Goal: Task Accomplishment & Management: Manage account settings

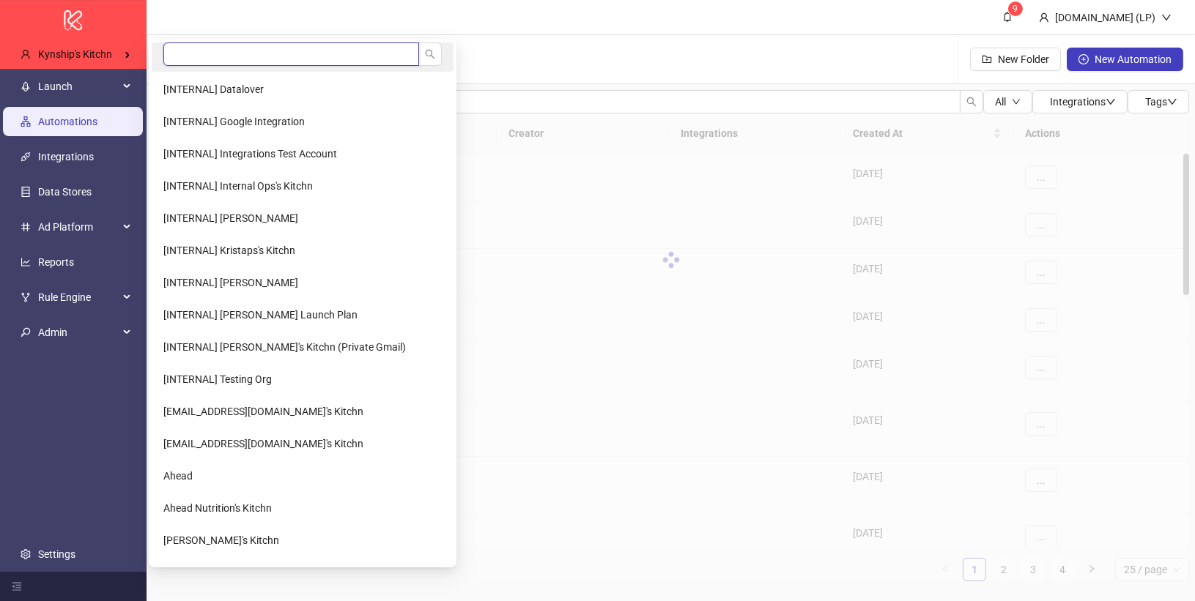
click at [252, 56] on input "search" at bounding box center [291, 53] width 256 height 23
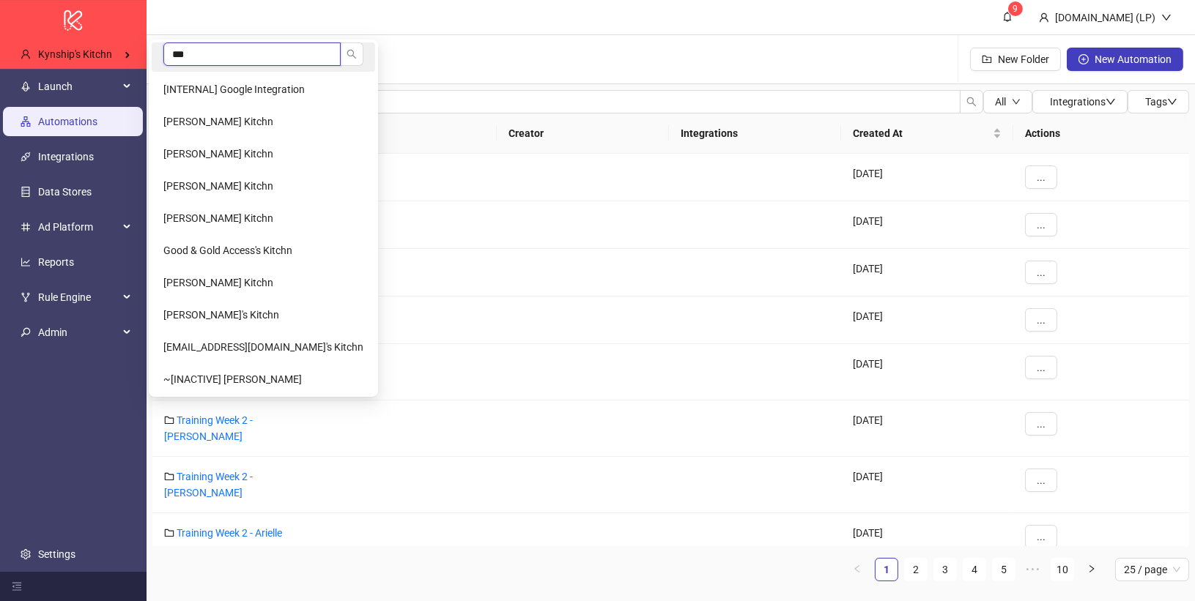
click at [220, 62] on input "***" at bounding box center [251, 53] width 177 height 23
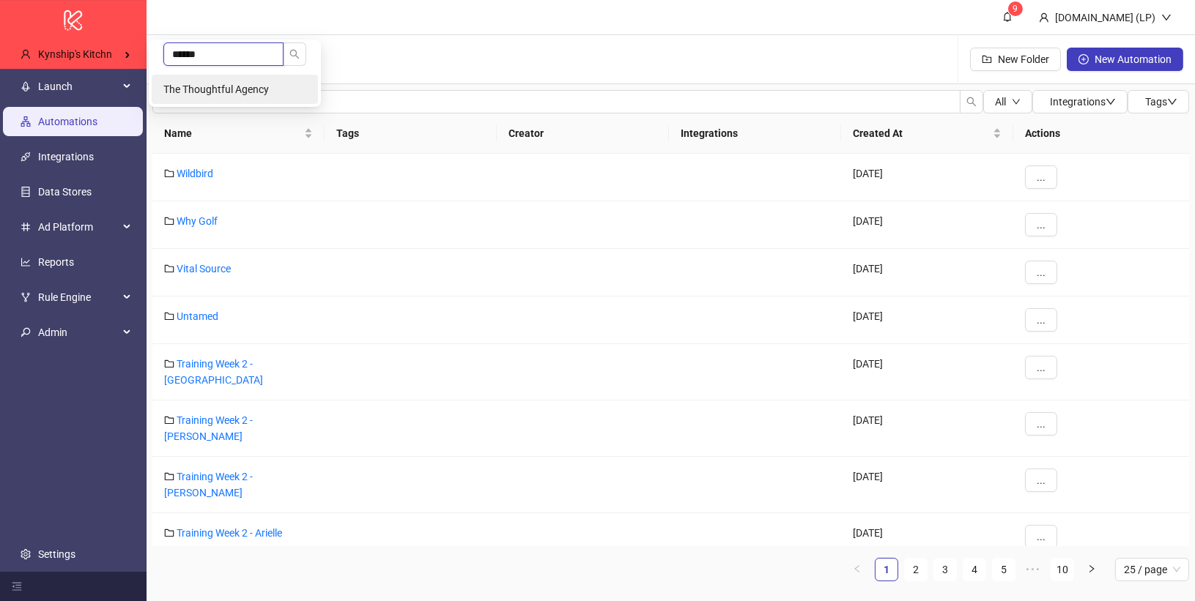
type input "******"
click at [209, 81] on li "The Thoughtful Agency" at bounding box center [235, 89] width 166 height 29
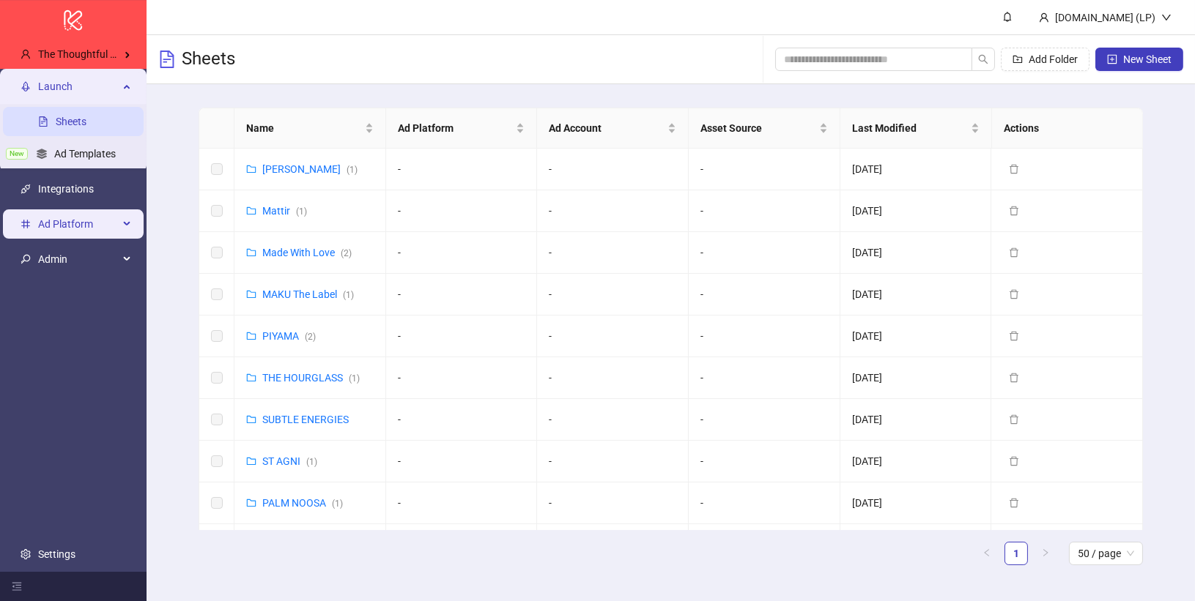
click at [70, 229] on span "Ad Platform" at bounding box center [78, 223] width 81 height 29
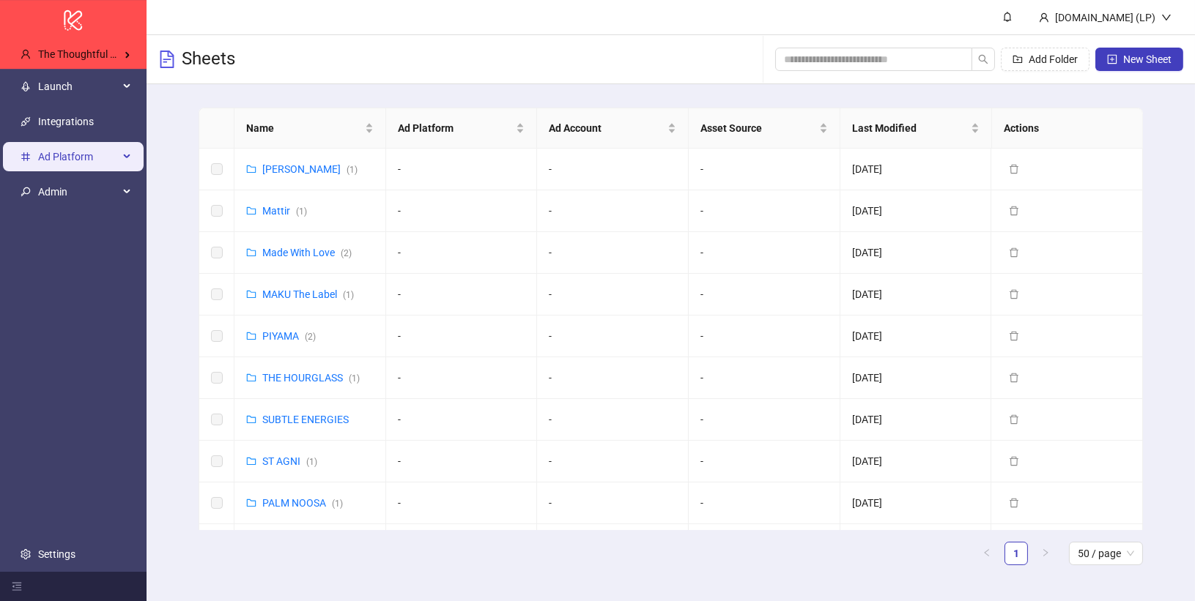
click at [60, 173] on li "Ad Platform" at bounding box center [73, 156] width 146 height 35
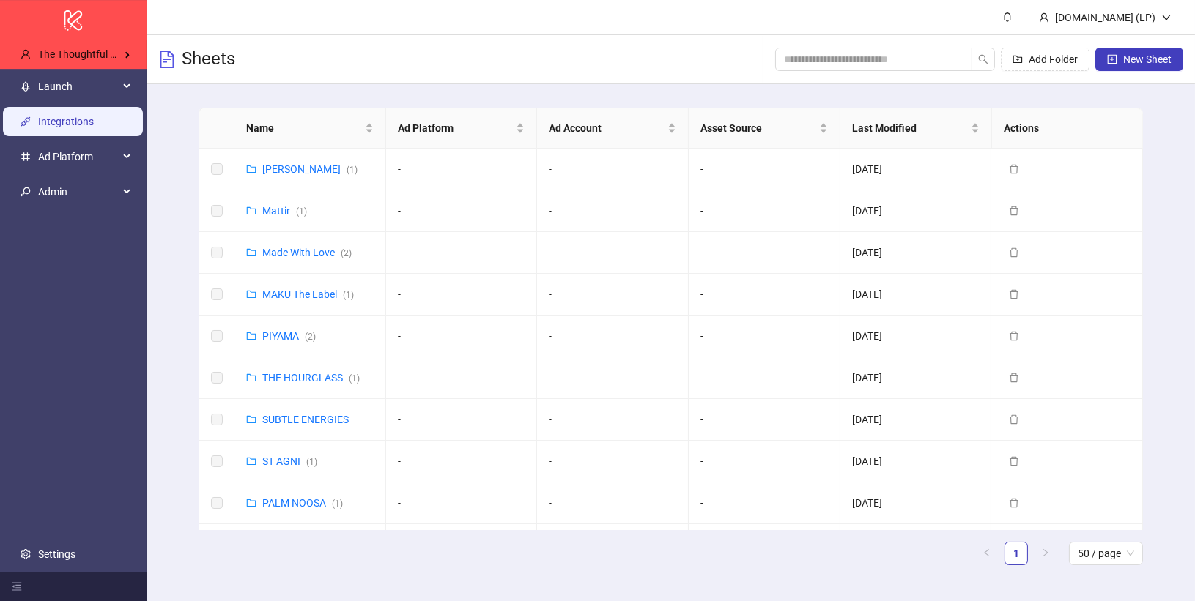
click at [85, 118] on link "Integrations" at bounding box center [66, 122] width 56 height 12
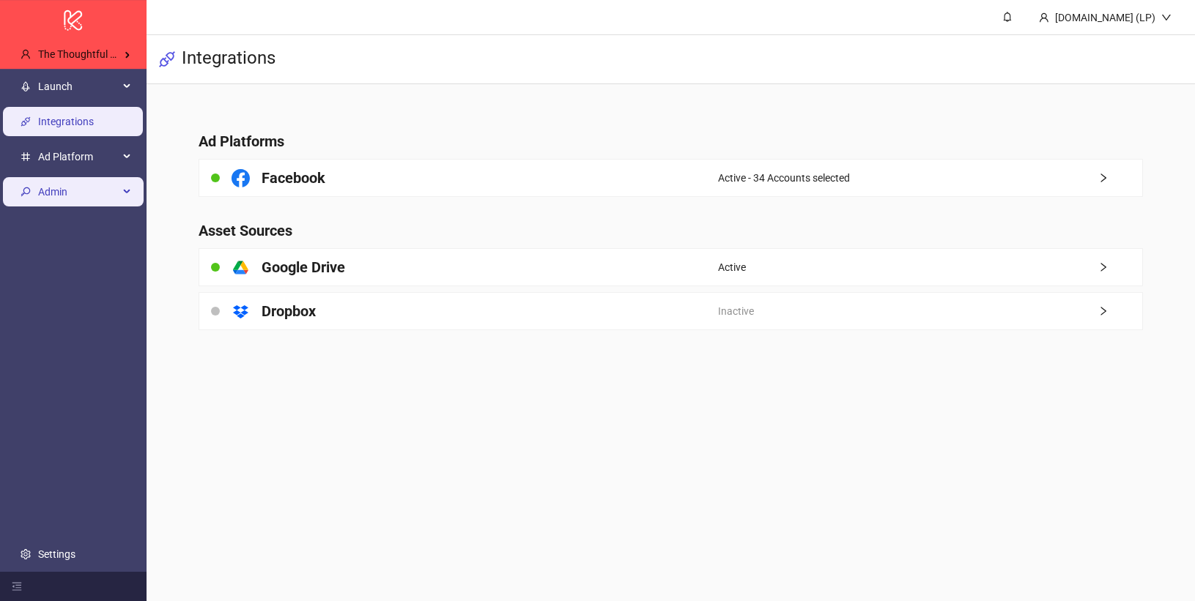
click at [111, 187] on span "Admin" at bounding box center [78, 191] width 81 height 29
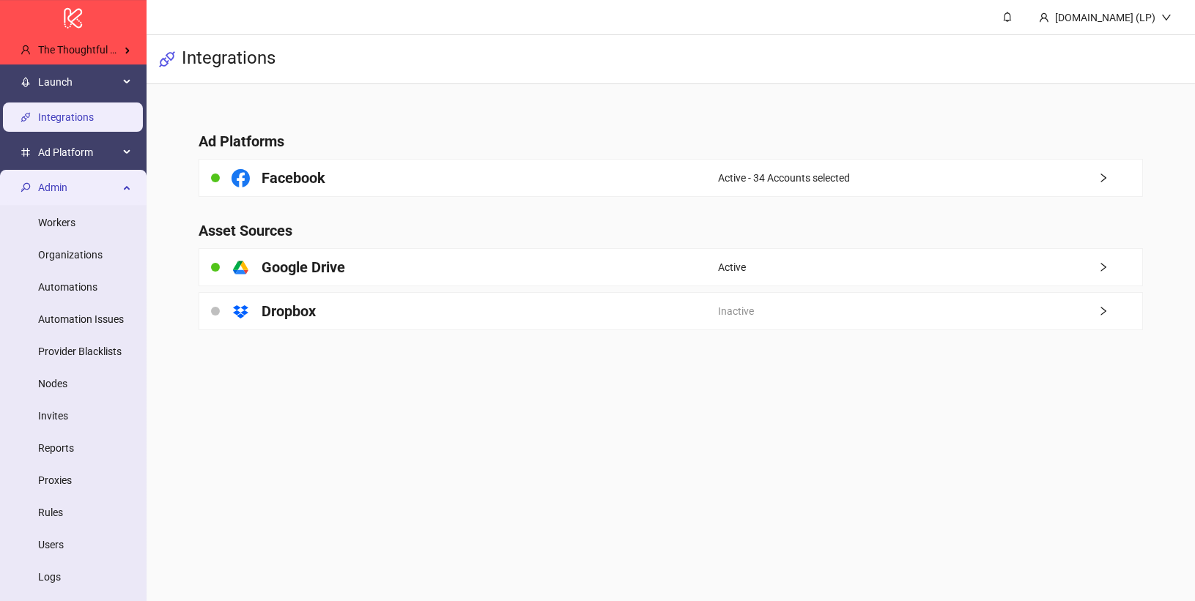
click at [111, 187] on span "Admin" at bounding box center [78, 187] width 81 height 29
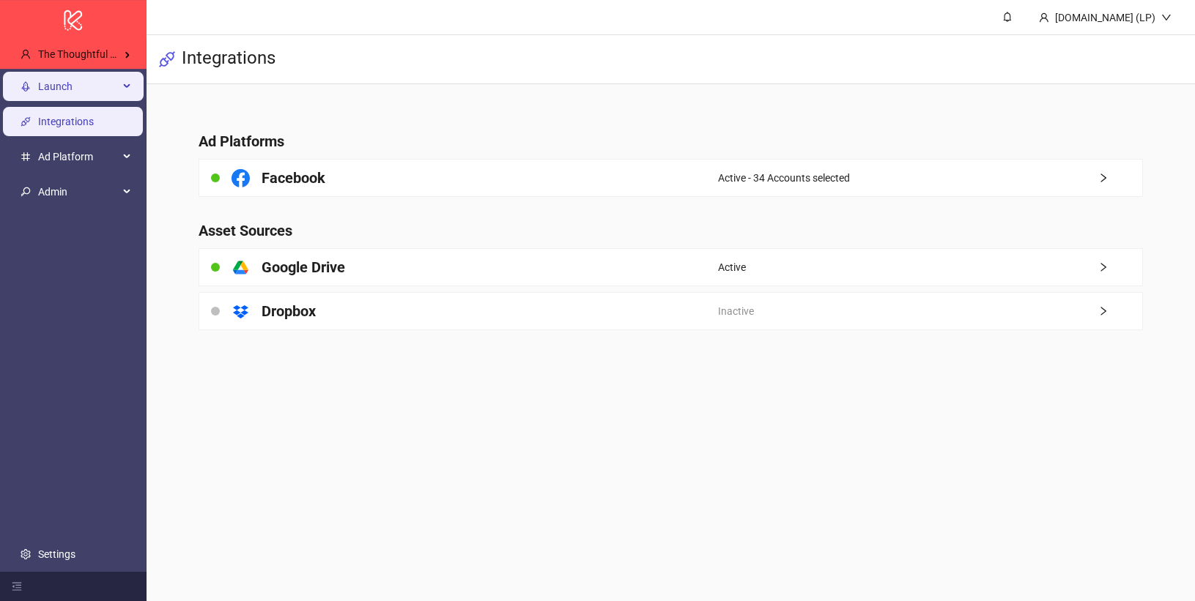
click at [93, 79] on span "Launch" at bounding box center [78, 86] width 81 height 29
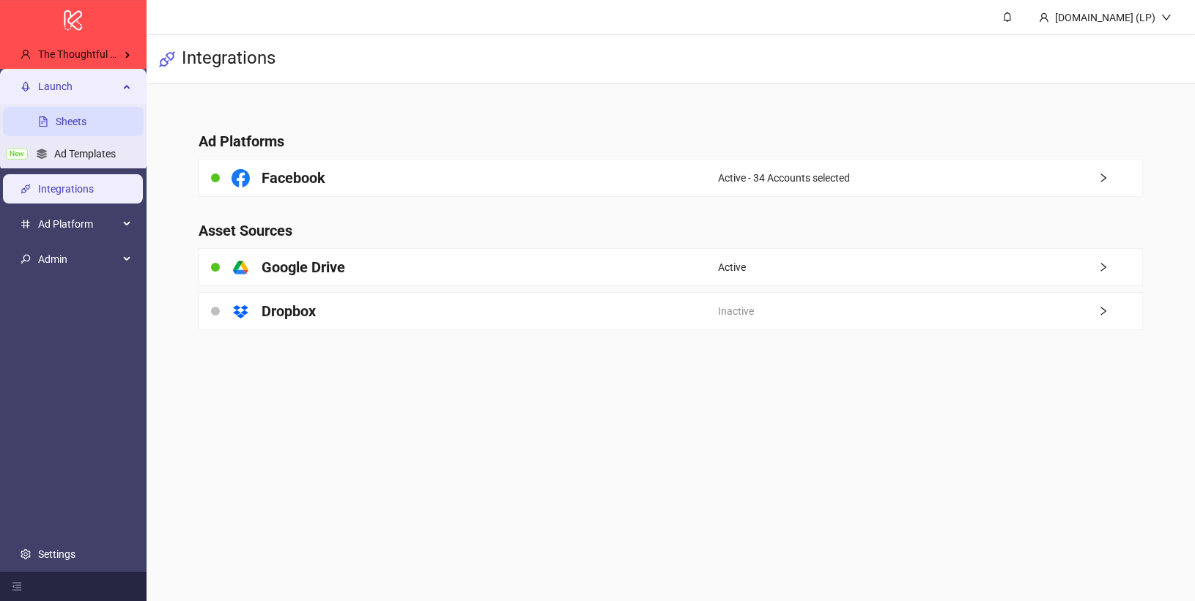
click at [86, 116] on link "Sheets" at bounding box center [71, 122] width 31 height 12
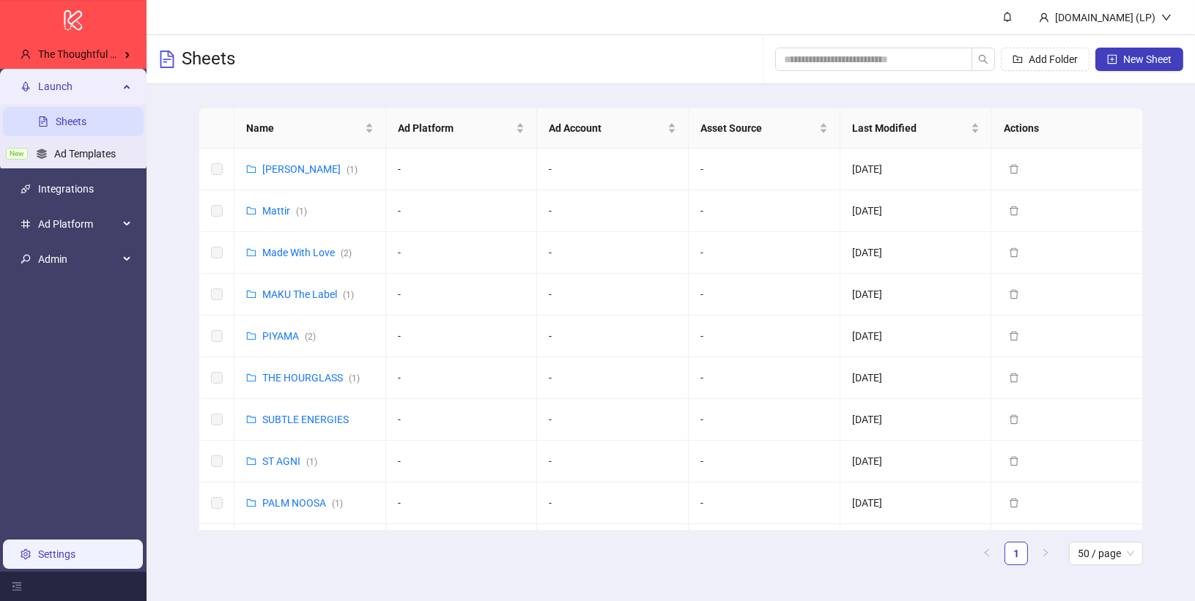
click at [70, 549] on link "Settings" at bounding box center [56, 555] width 37 height 12
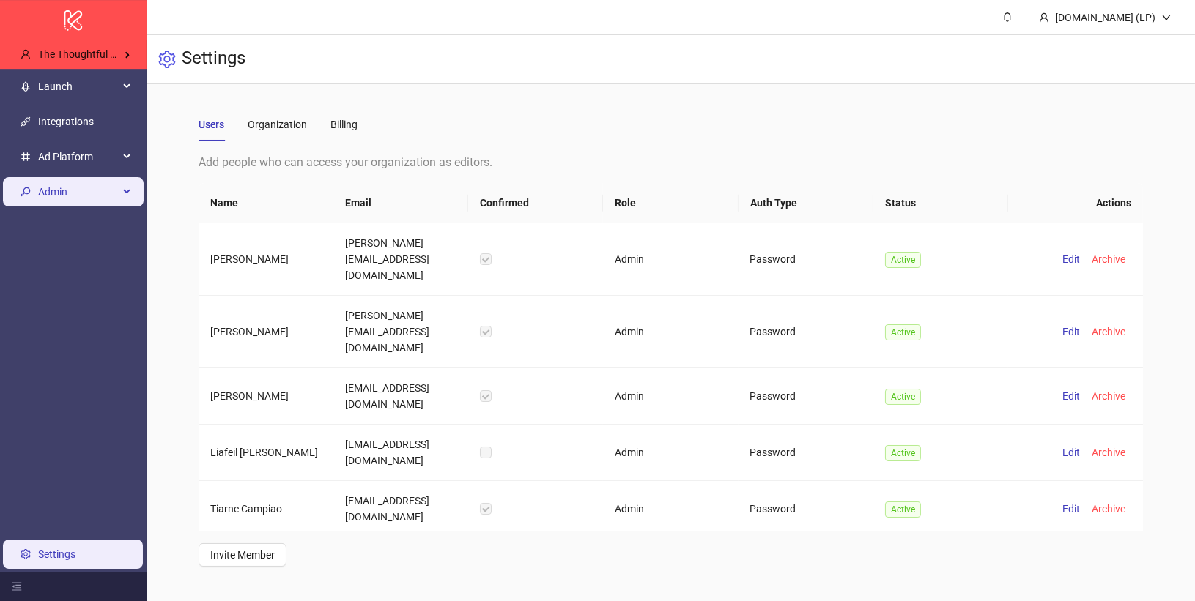
click at [121, 191] on div "Admin" at bounding box center [73, 191] width 141 height 29
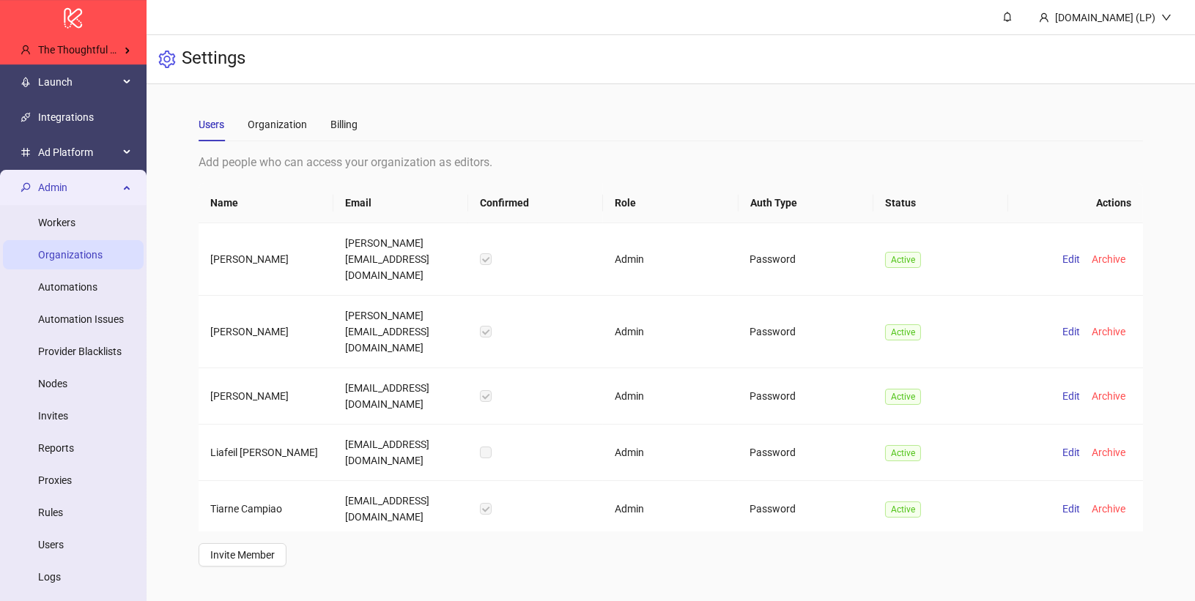
click at [97, 256] on link "Organizations" at bounding box center [70, 255] width 64 height 12
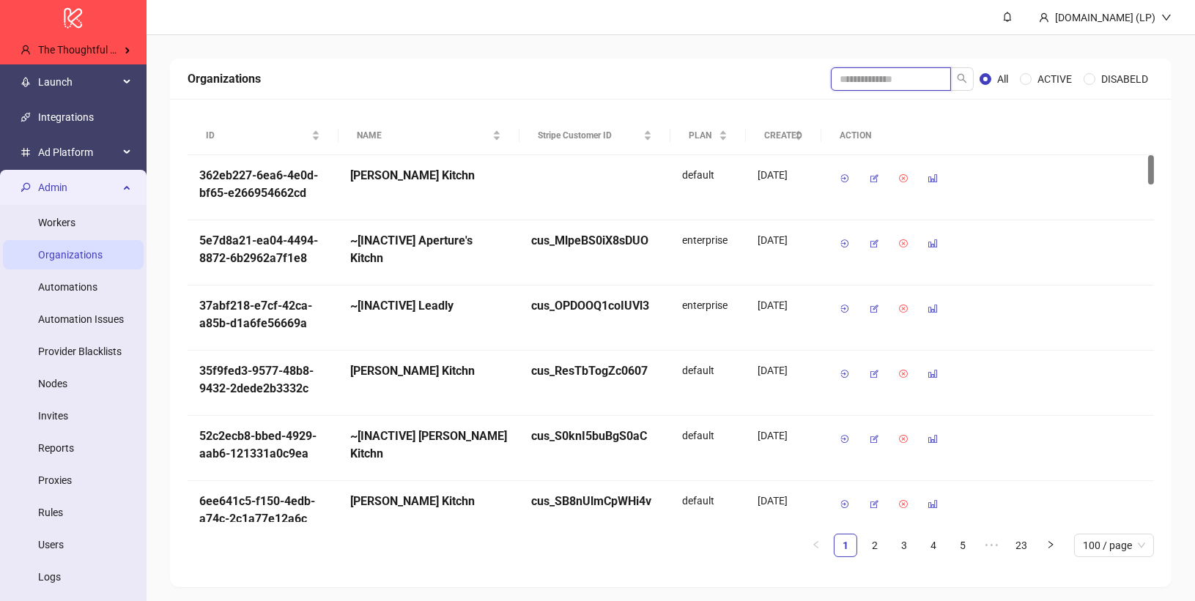
click at [907, 80] on input "search" at bounding box center [891, 78] width 120 height 23
type input "******"
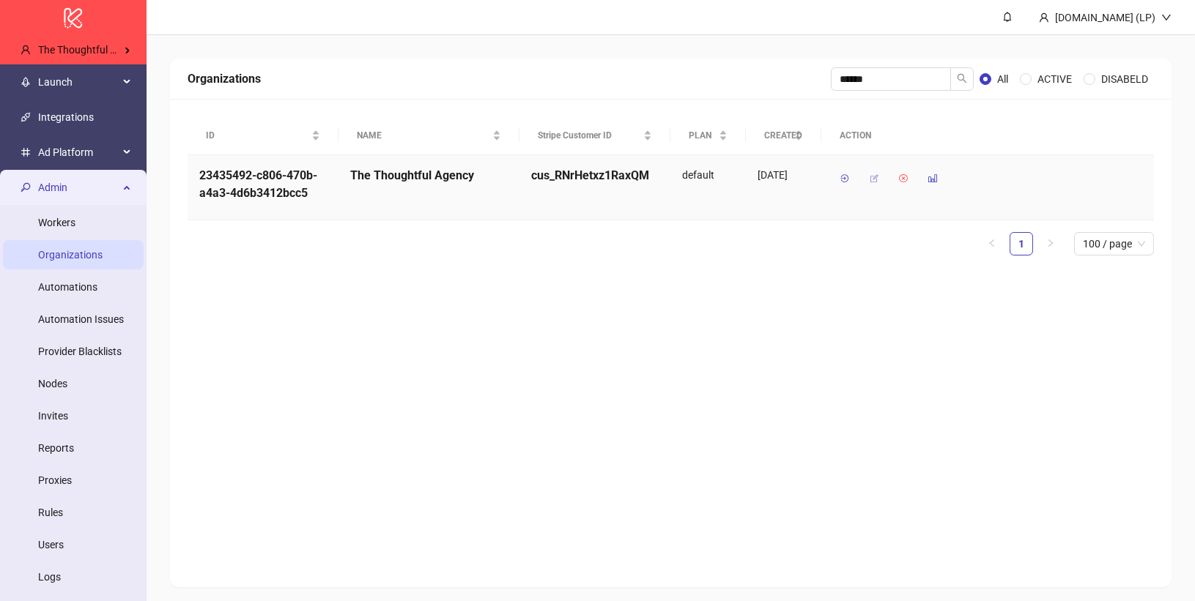
click at [869, 174] on icon "button" at bounding box center [874, 179] width 10 height 10
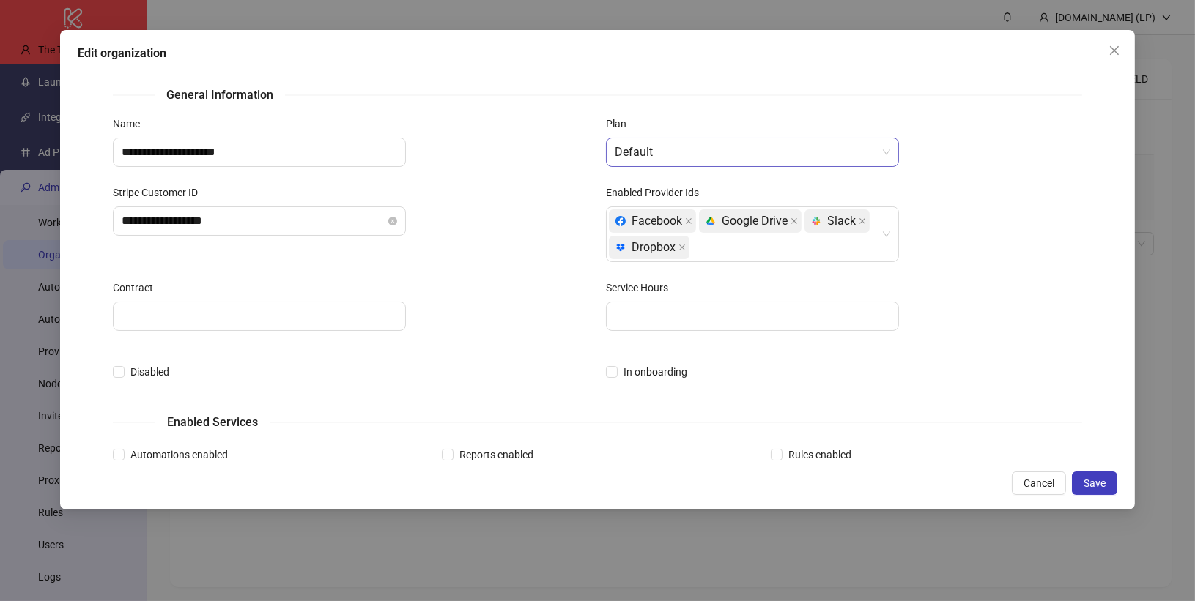
click at [680, 158] on span "Default" at bounding box center [752, 152] width 275 height 28
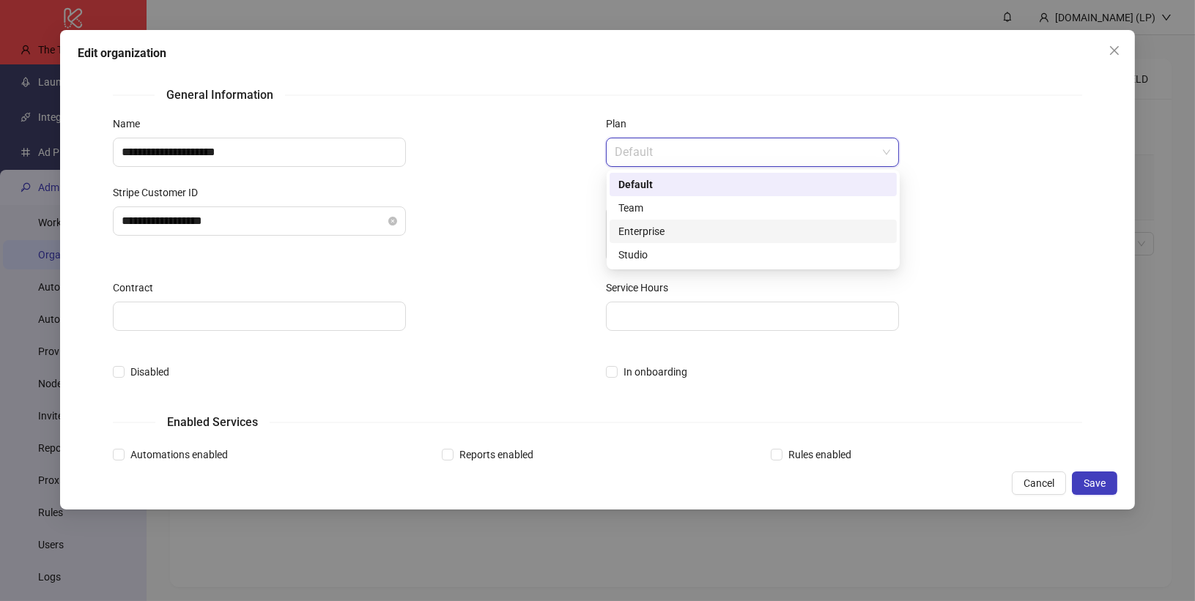
click at [657, 226] on div "Enterprise" at bounding box center [753, 231] width 270 height 16
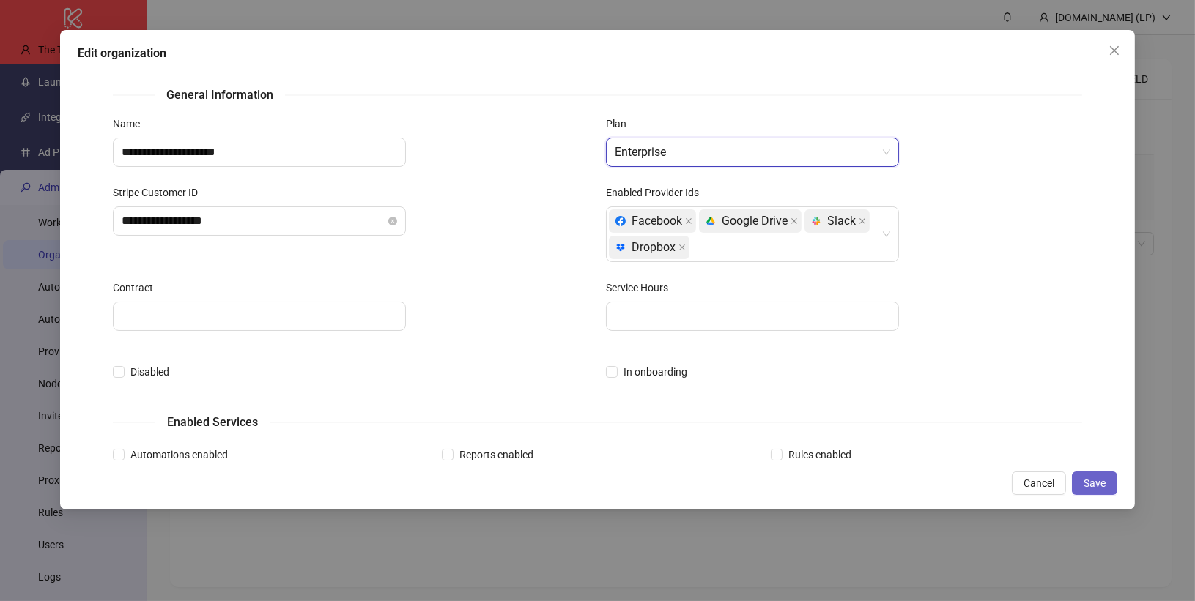
click at [1097, 483] on span "Save" at bounding box center [1094, 484] width 22 height 12
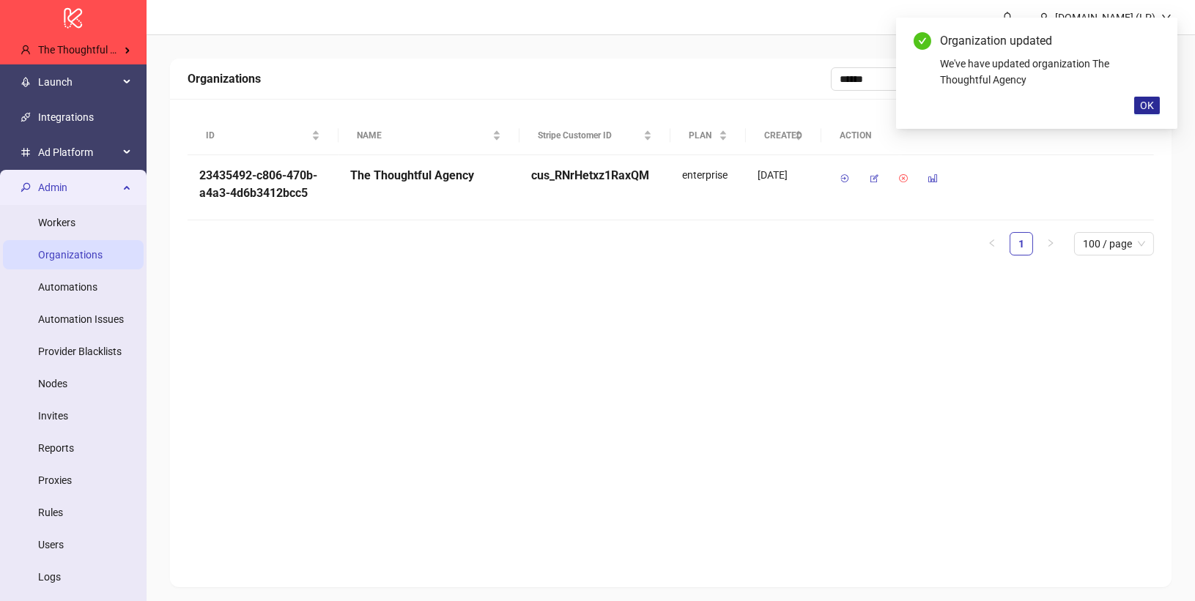
click at [1158, 106] on button "OK" at bounding box center [1147, 106] width 26 height 18
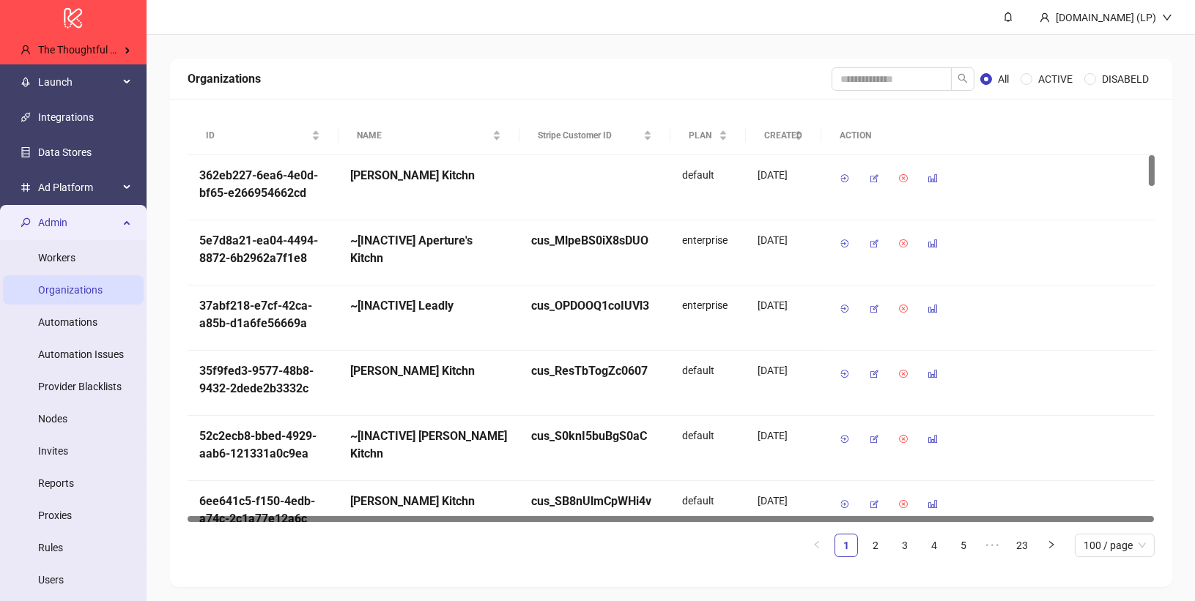
click at [97, 224] on span "Admin" at bounding box center [78, 222] width 81 height 29
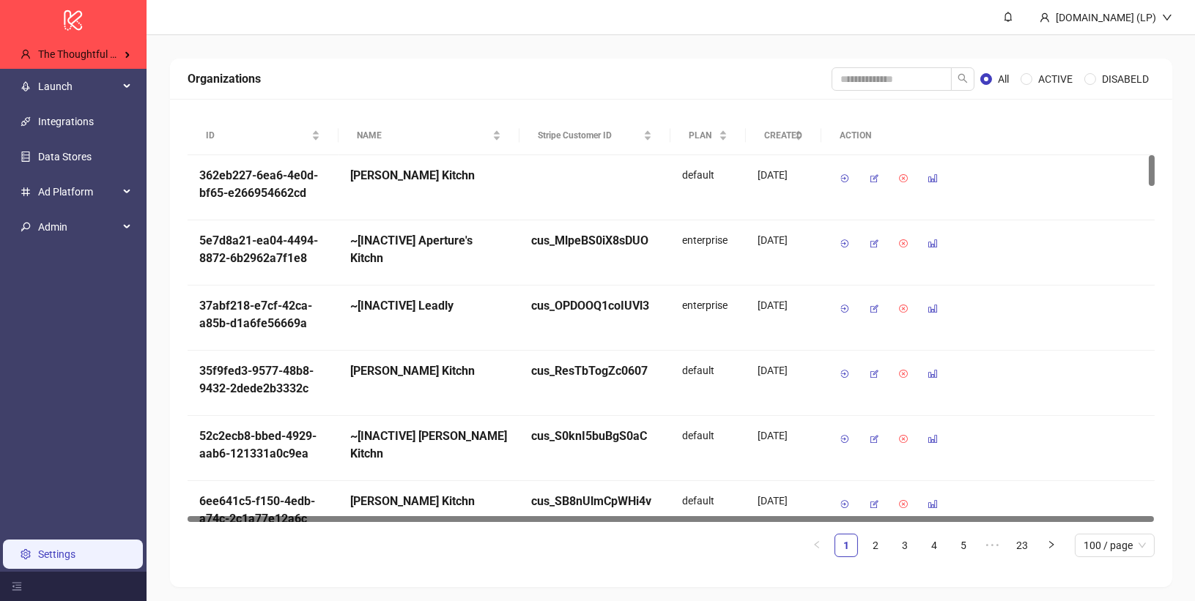
click at [71, 560] on link "Settings" at bounding box center [56, 555] width 37 height 12
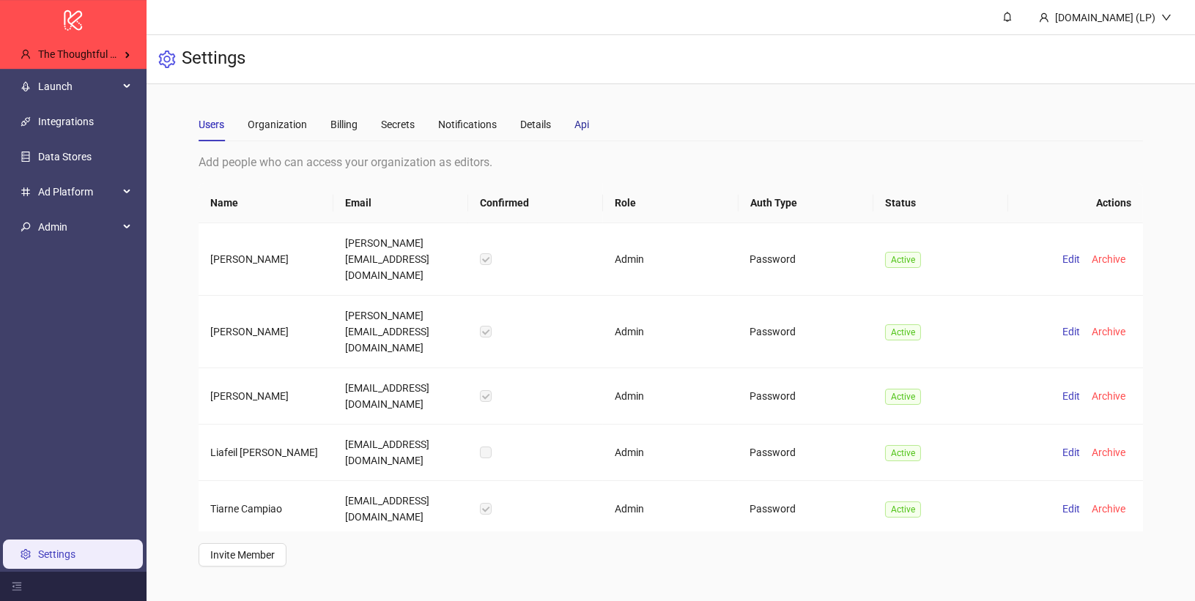
click at [581, 129] on div "Api" at bounding box center [581, 124] width 15 height 16
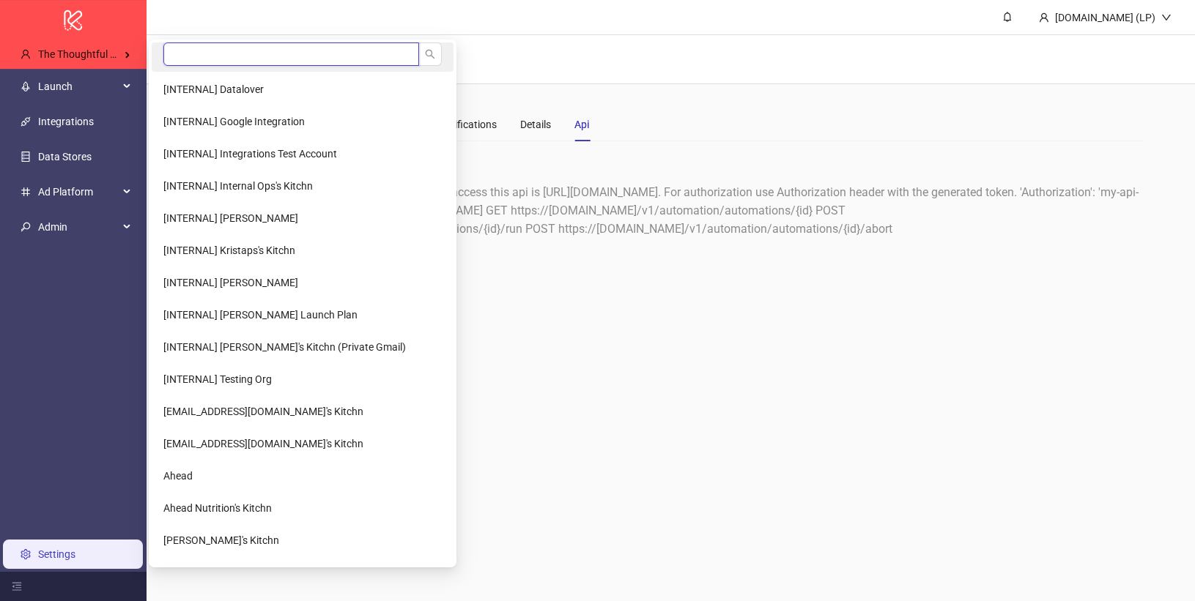
click at [176, 53] on input "search" at bounding box center [291, 53] width 256 height 23
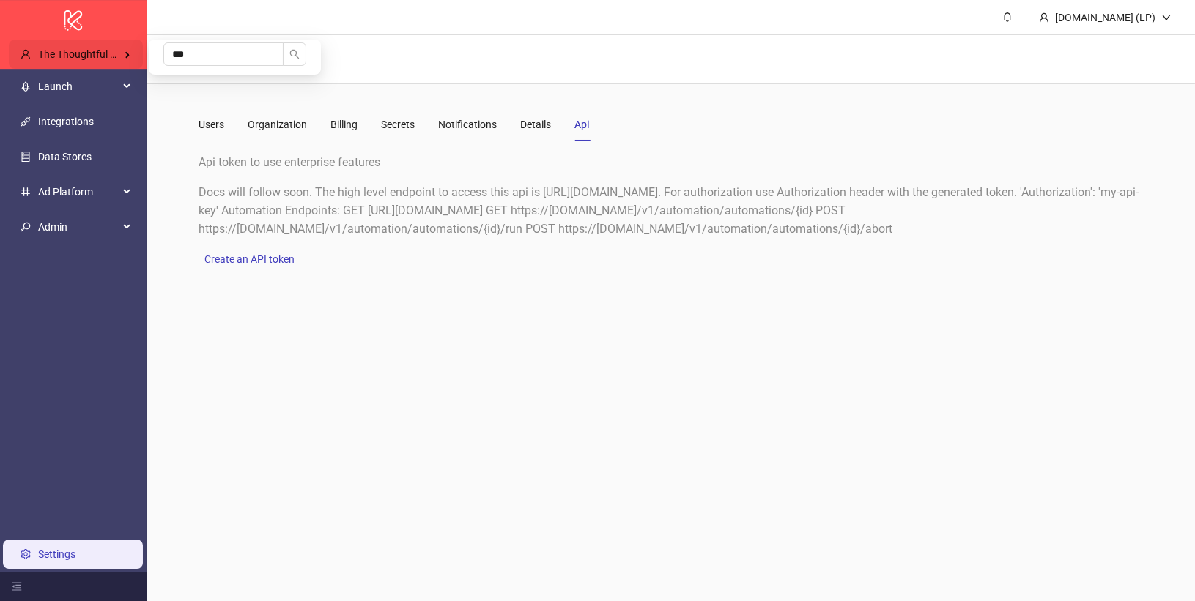
click at [72, 53] on span "The Thoughtful Agency" at bounding box center [90, 54] width 105 height 12
click at [231, 53] on input "***" at bounding box center [223, 53] width 120 height 23
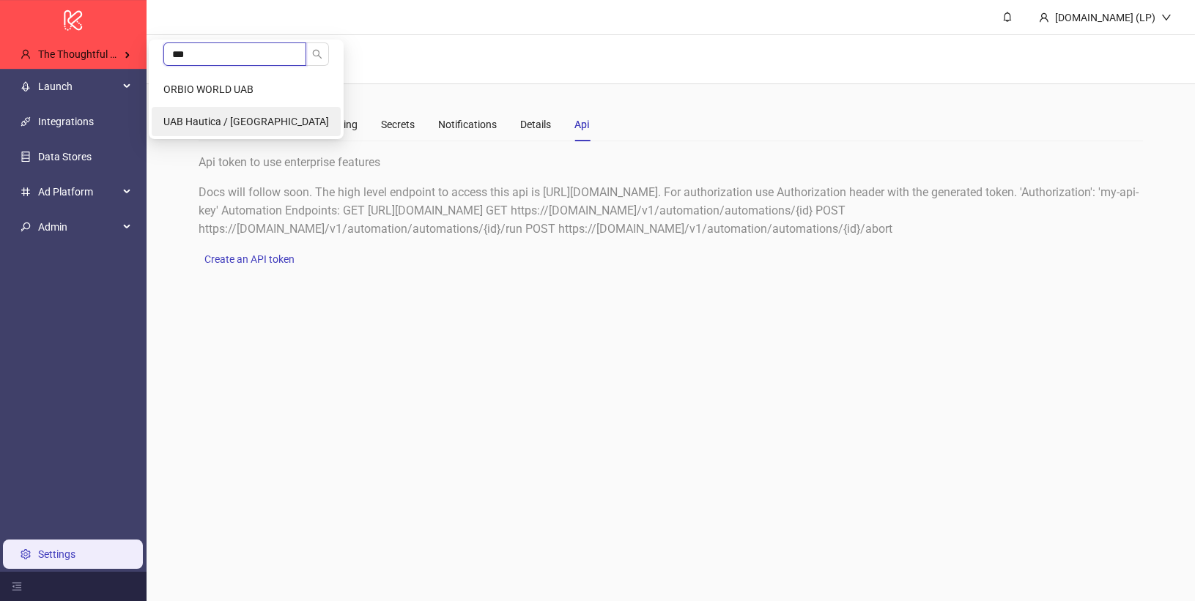
type input "***"
click at [225, 122] on span "UAB Hautica / Burga" at bounding box center [246, 122] width 166 height 12
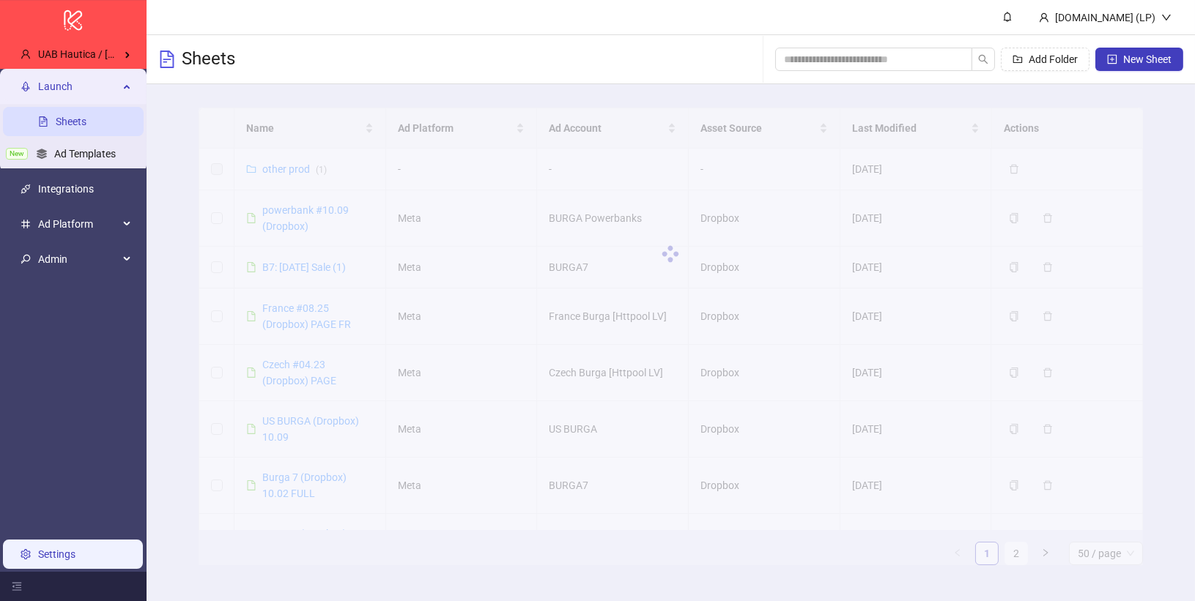
click at [72, 549] on link "Settings" at bounding box center [56, 555] width 37 height 12
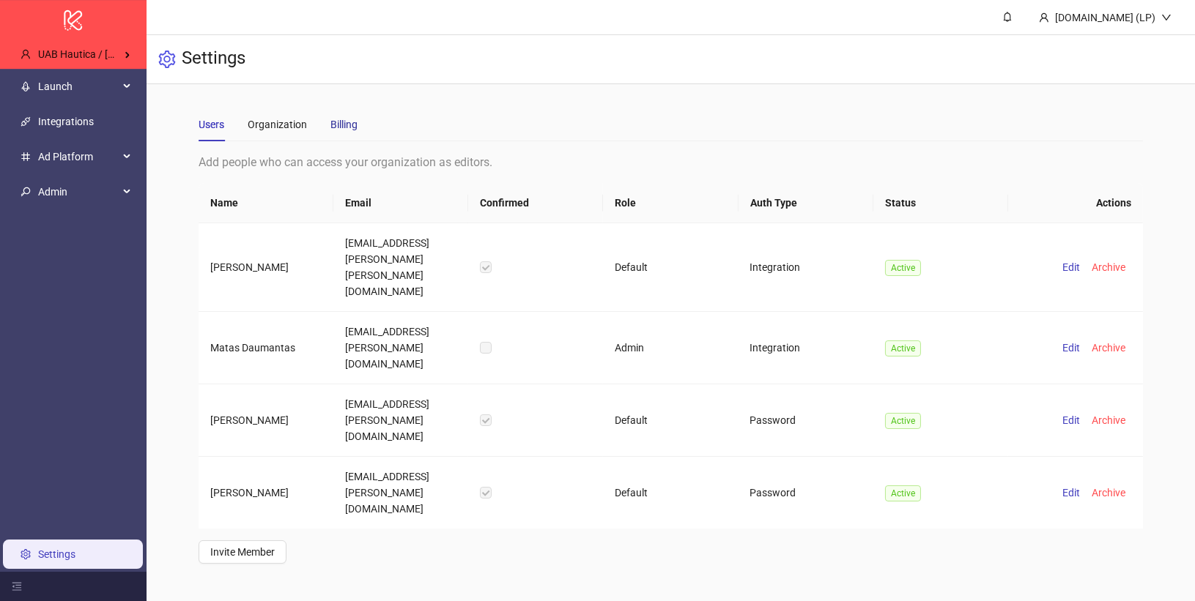
click at [355, 131] on div "Billing" at bounding box center [343, 124] width 27 height 16
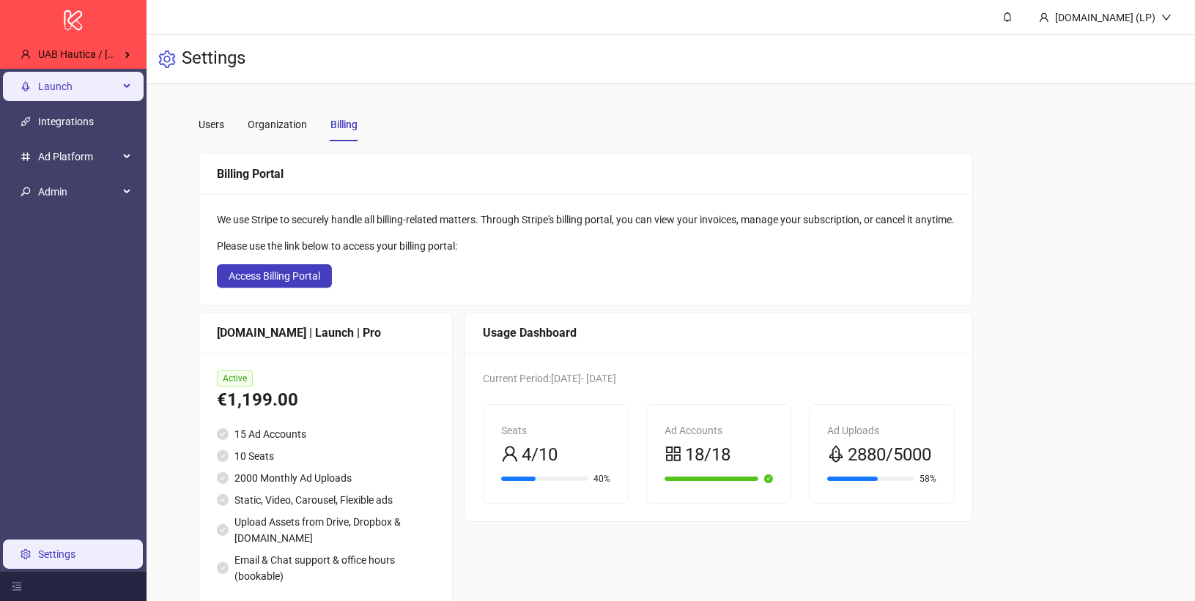
click at [105, 98] on span "Launch" at bounding box center [78, 86] width 81 height 29
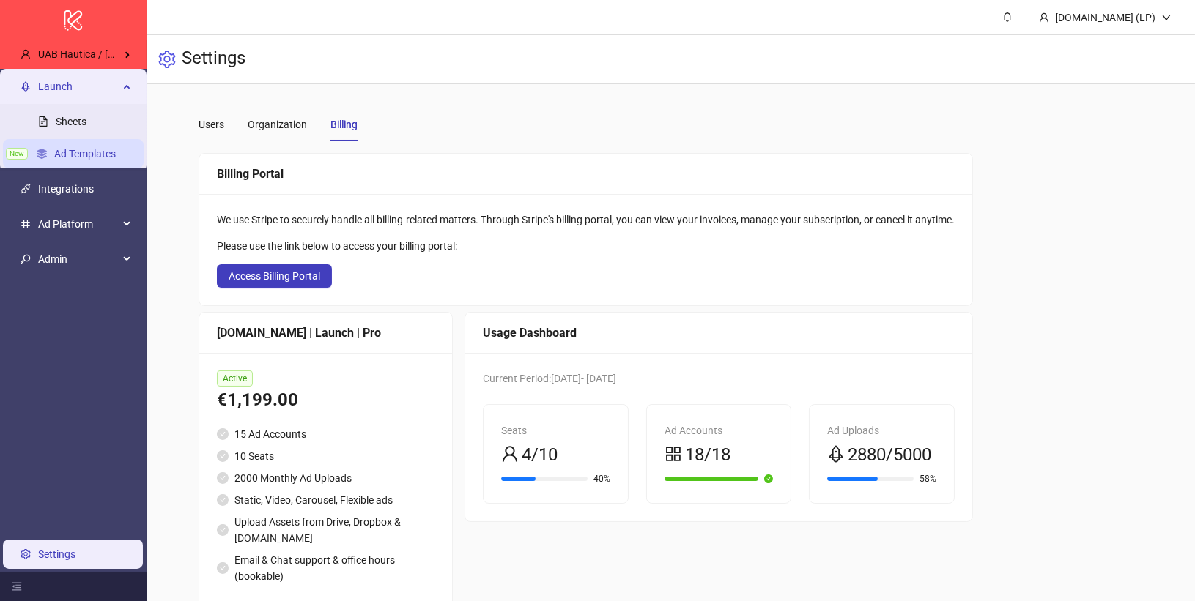
click at [105, 152] on link "Ad Templates" at bounding box center [85, 154] width 62 height 12
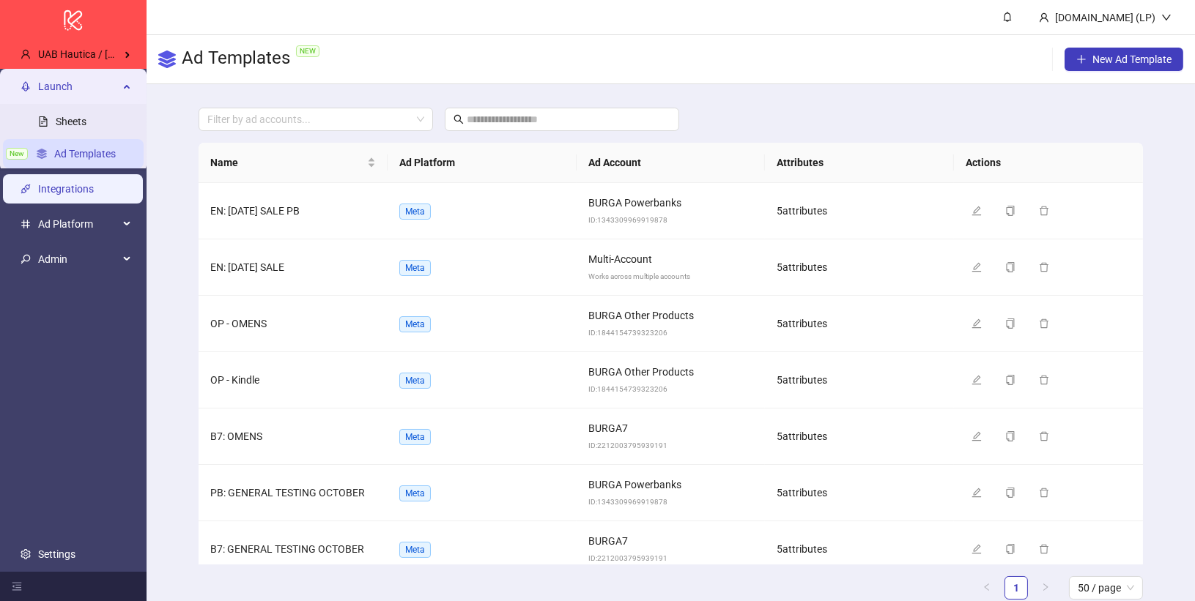
click at [73, 195] on link "Integrations" at bounding box center [66, 189] width 56 height 12
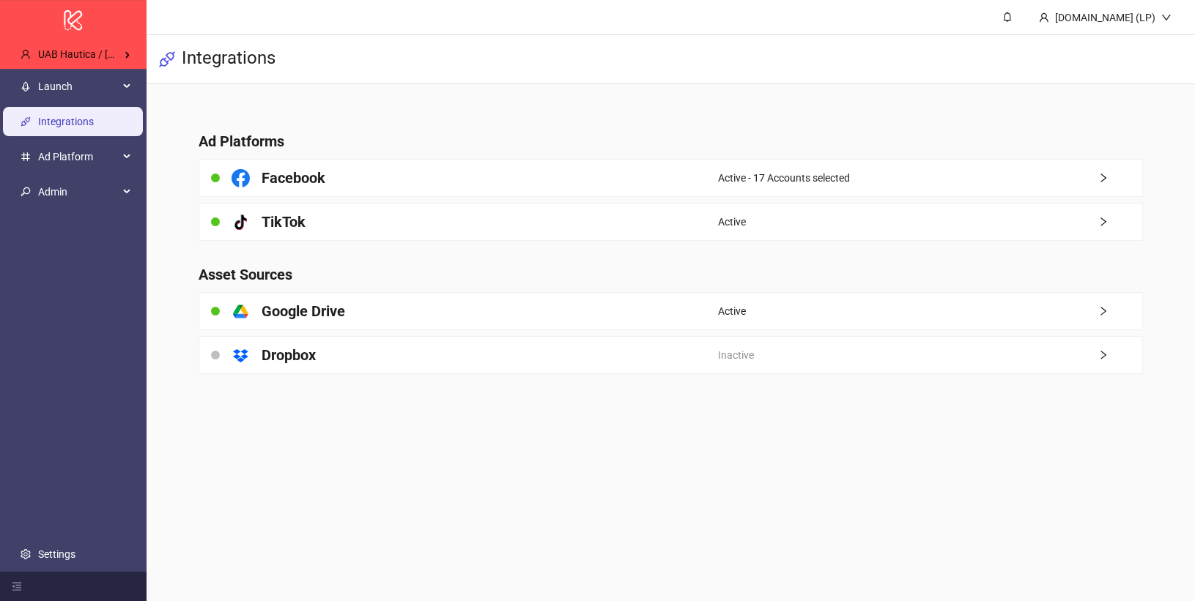
click at [801, 154] on main "Ad Platforms Facebook Active - 17 Accounts selected platform/tik_tok TikTok Act…" at bounding box center [671, 243] width 968 height 319
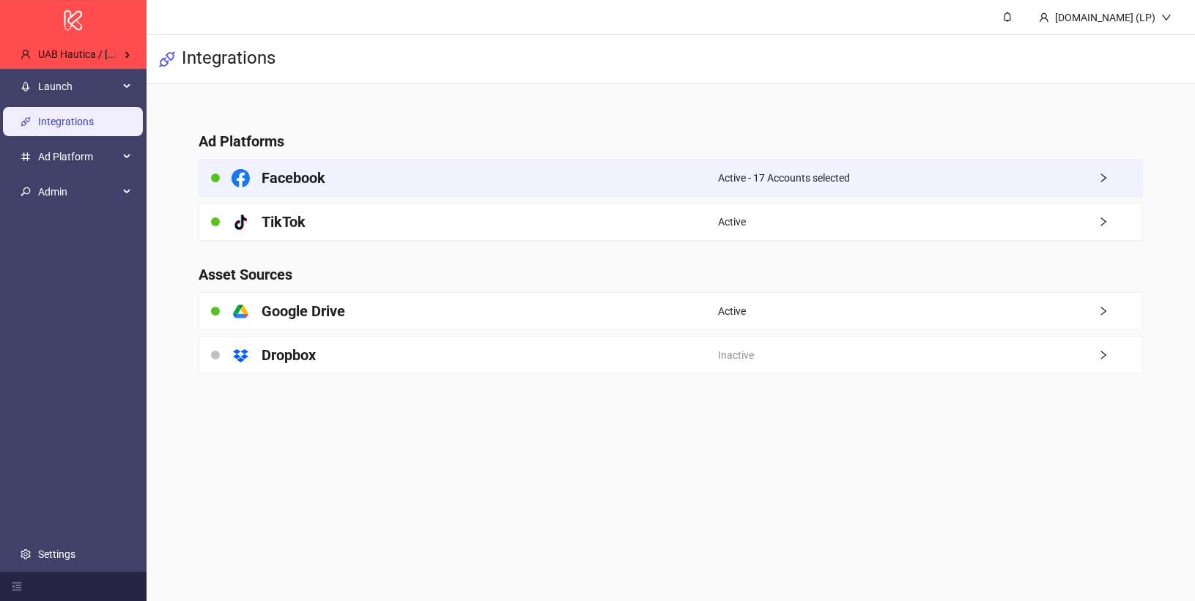
click at [801, 164] on div "Active - 17 Accounts selected" at bounding box center [930, 178] width 424 height 37
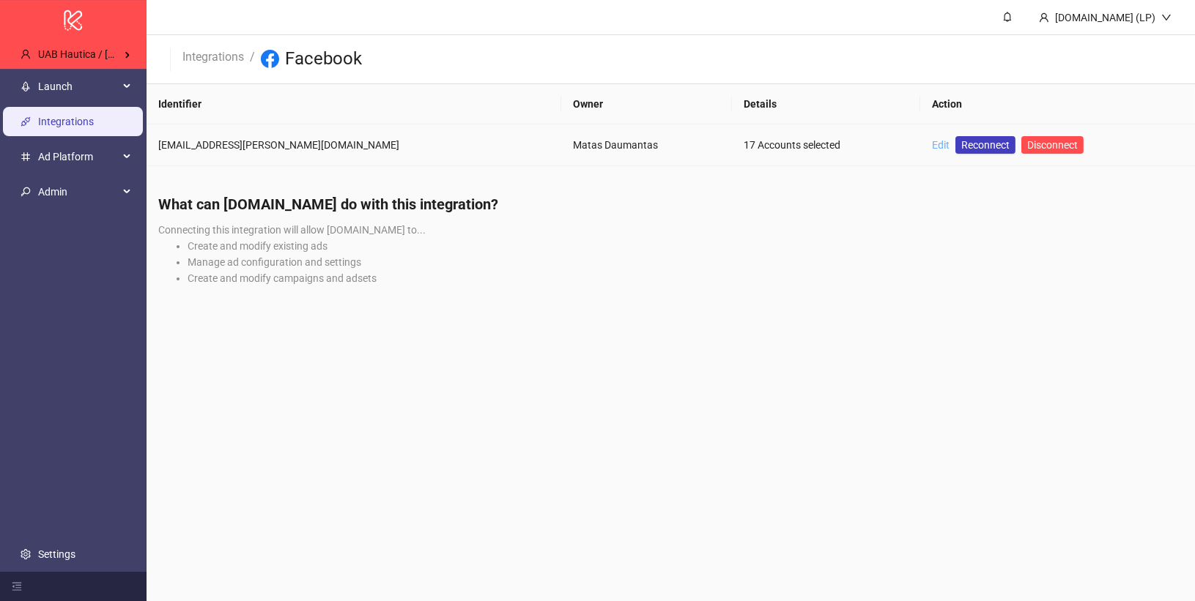
click at [932, 150] on link "Edit" at bounding box center [941, 145] width 18 height 12
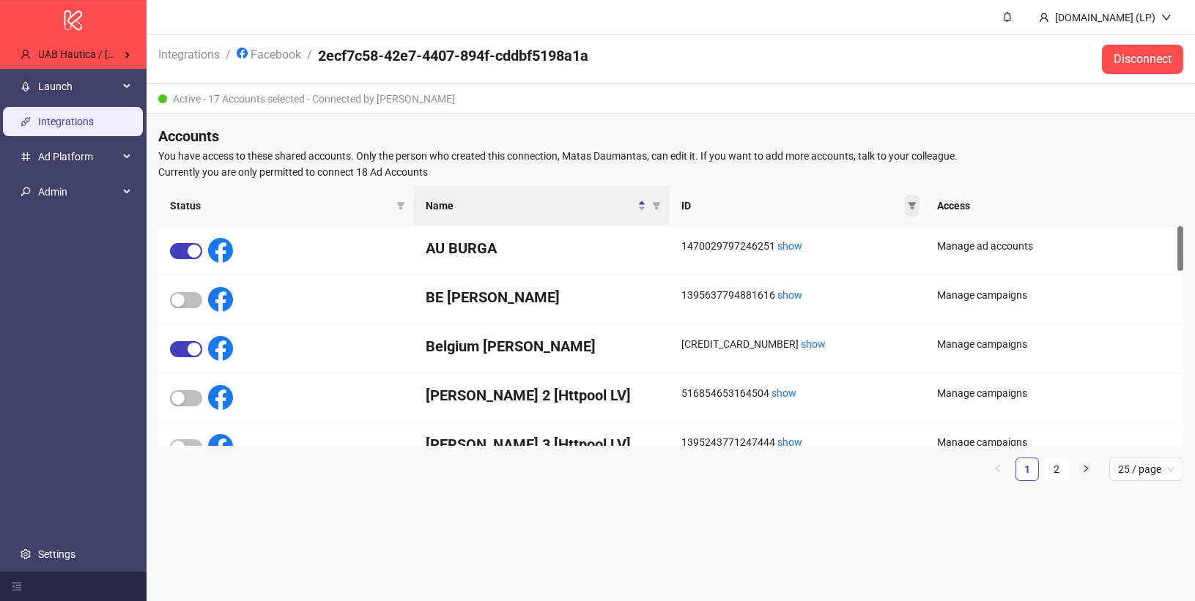
click at [907, 207] on icon "filter" at bounding box center [911, 205] width 9 height 9
click at [850, 234] on input "text" at bounding box center [859, 231] width 120 height 23
paste input "**********"
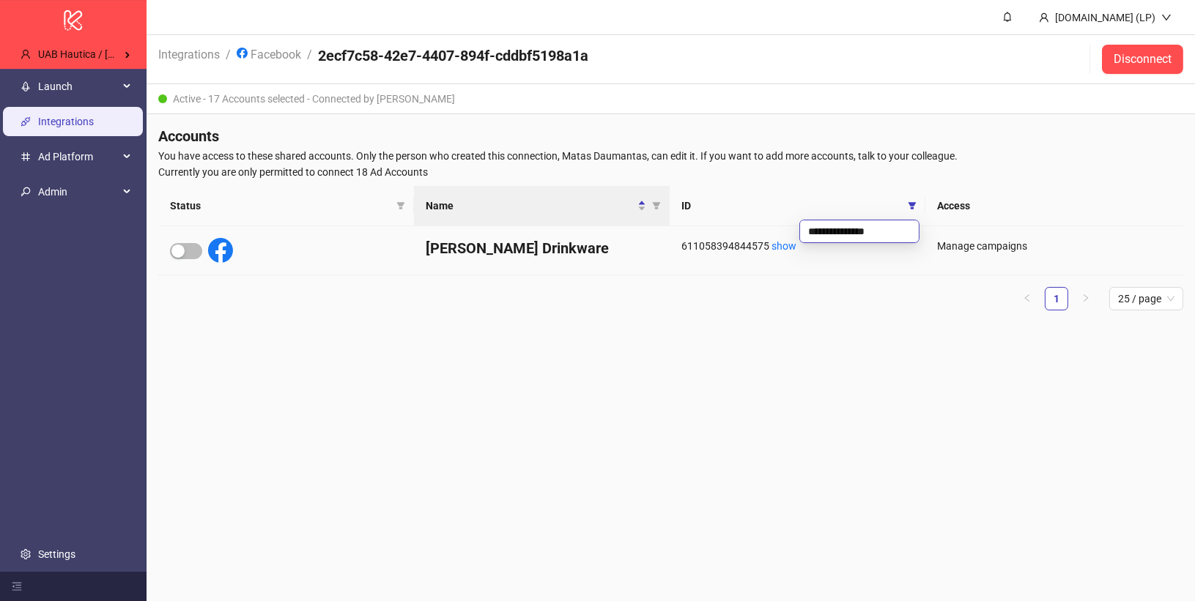
type input "**********"
click at [842, 271] on div "611058394844575 show" at bounding box center [797, 250] width 256 height 49
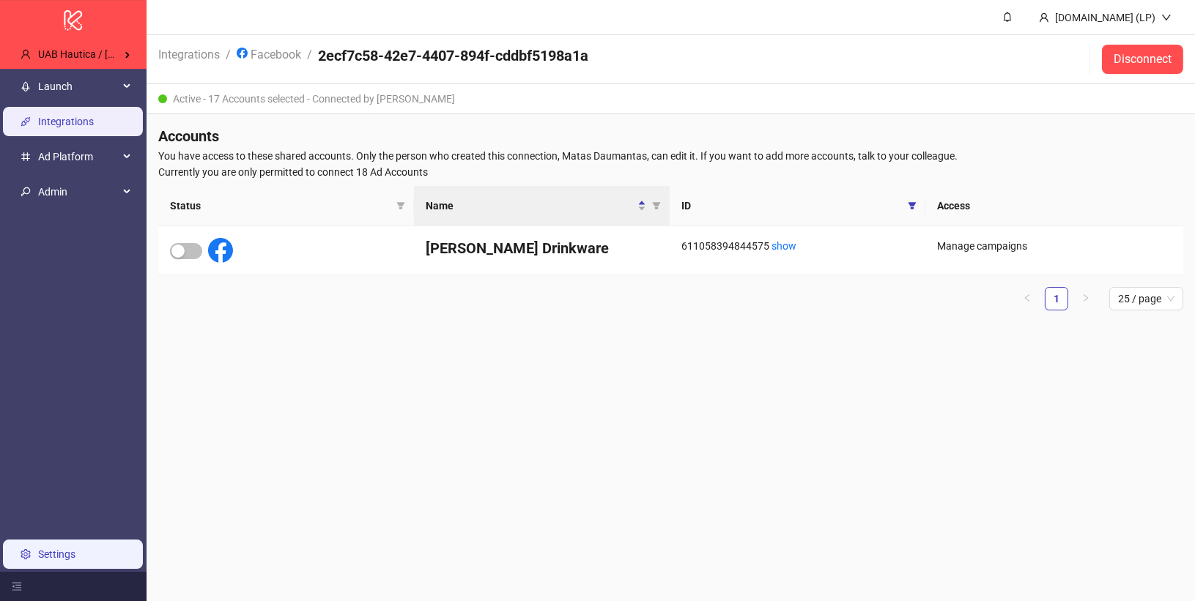
click at [38, 554] on link "Settings" at bounding box center [56, 555] width 37 height 12
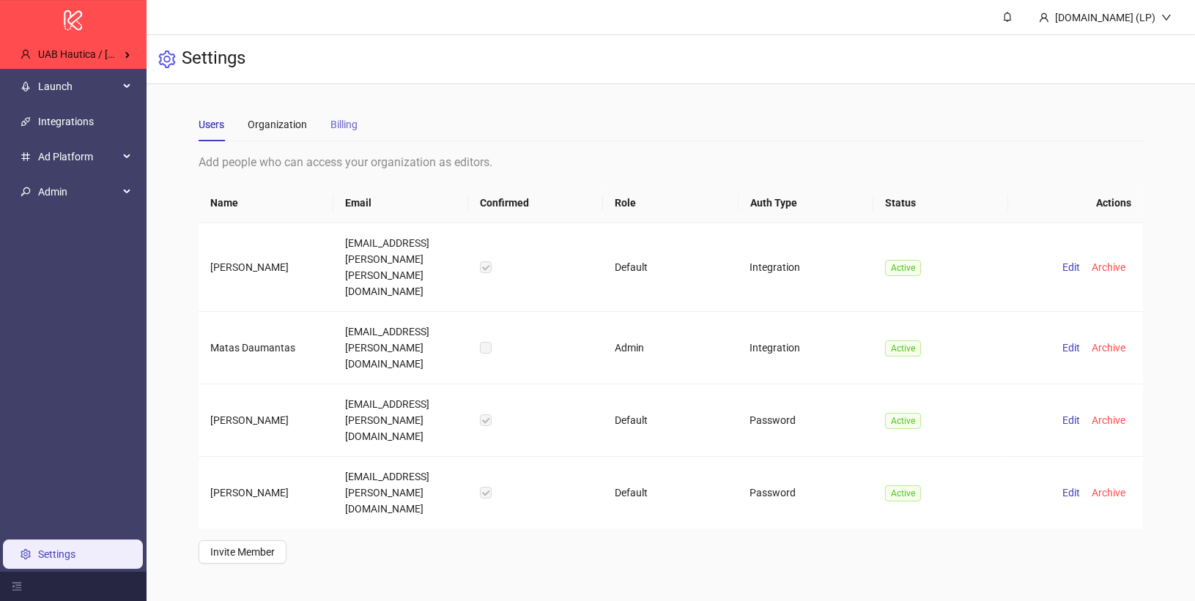
click at [344, 114] on div "Billing" at bounding box center [343, 125] width 27 height 34
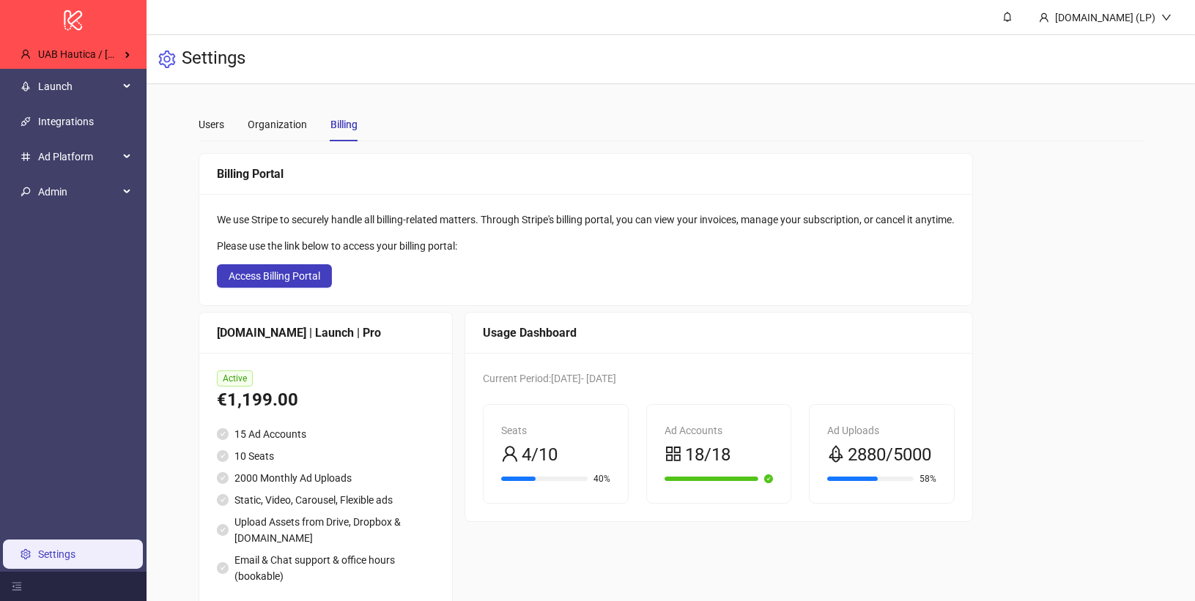
scroll to position [40, 0]
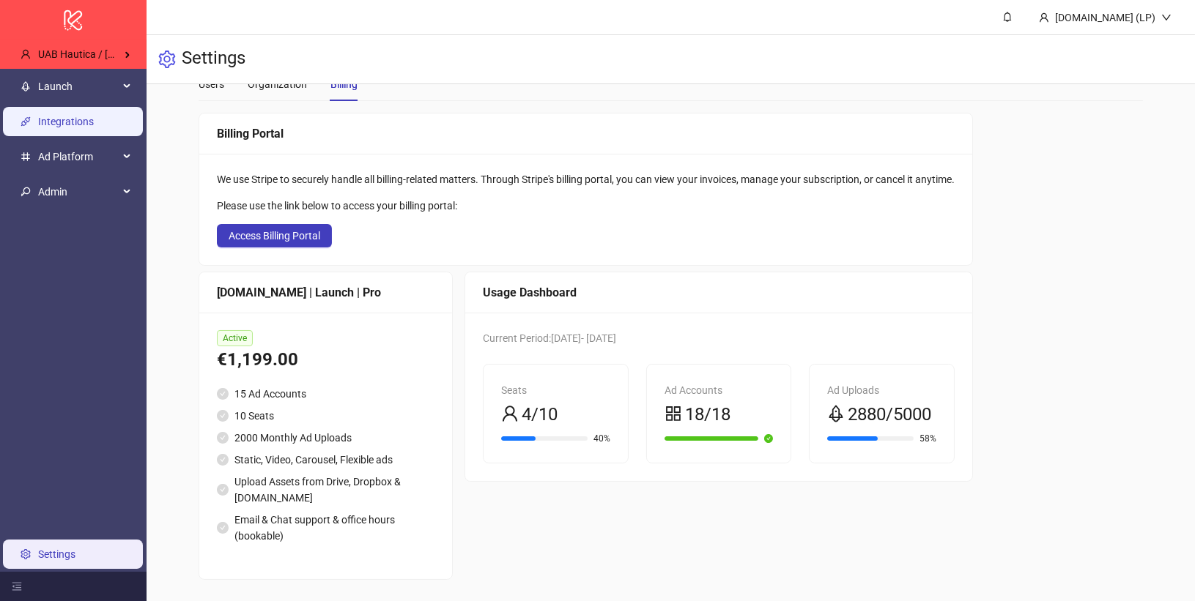
click at [72, 116] on link "Integrations" at bounding box center [66, 122] width 56 height 12
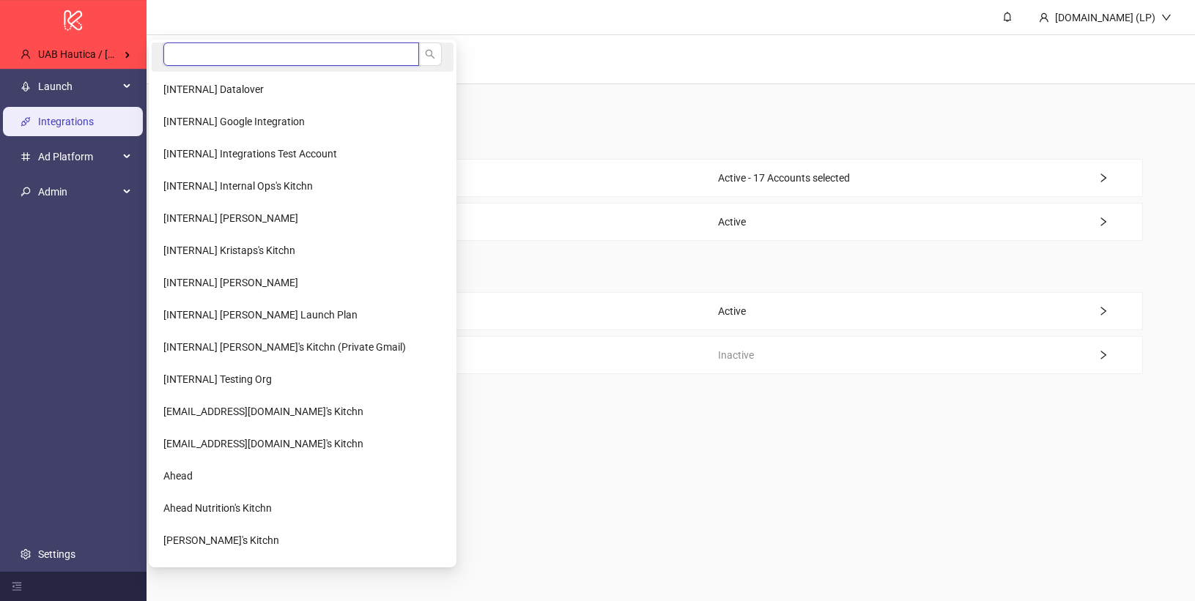
click at [186, 53] on input "search" at bounding box center [291, 53] width 256 height 23
type input "*****"
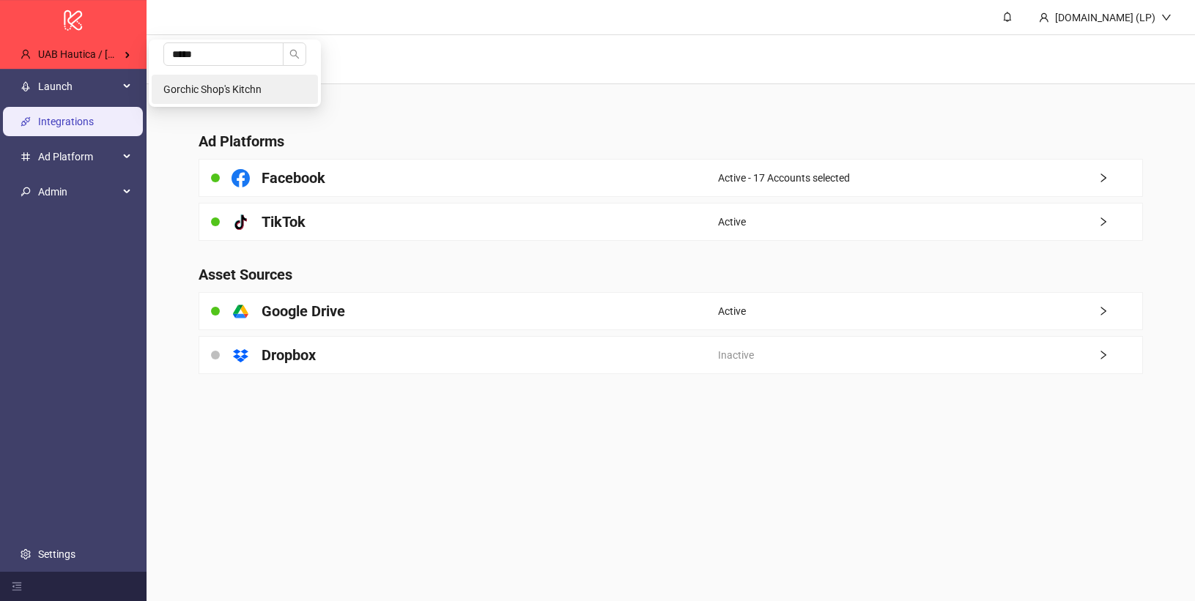
click at [164, 85] on span "Gorchic Shop's Kitchn" at bounding box center [212, 89] width 98 height 12
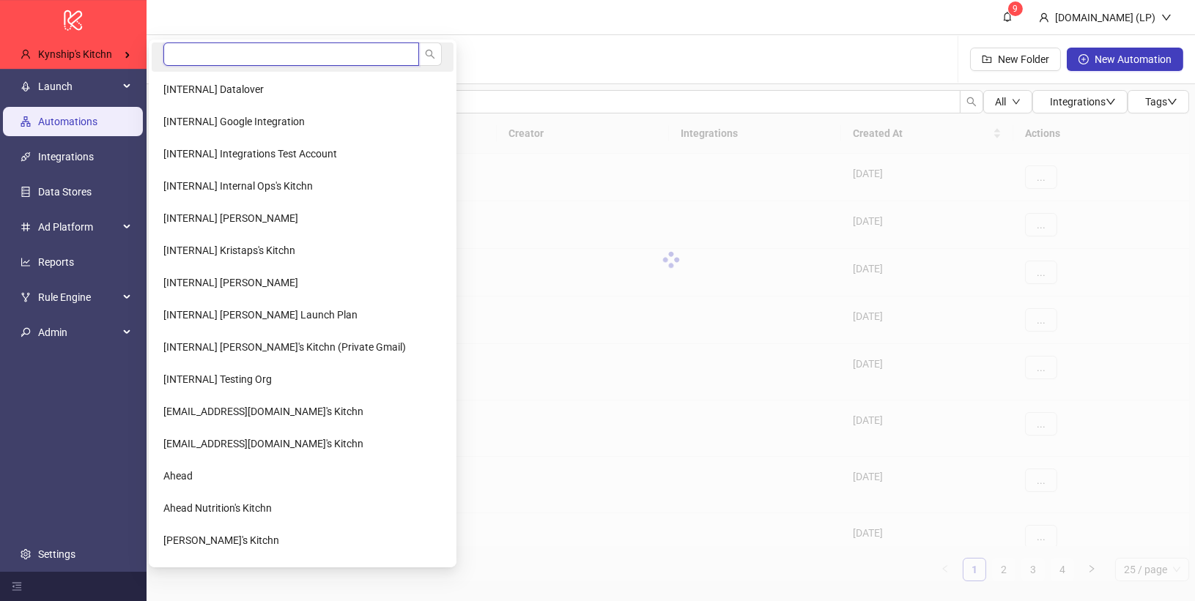
click at [193, 59] on input "search" at bounding box center [291, 53] width 256 height 23
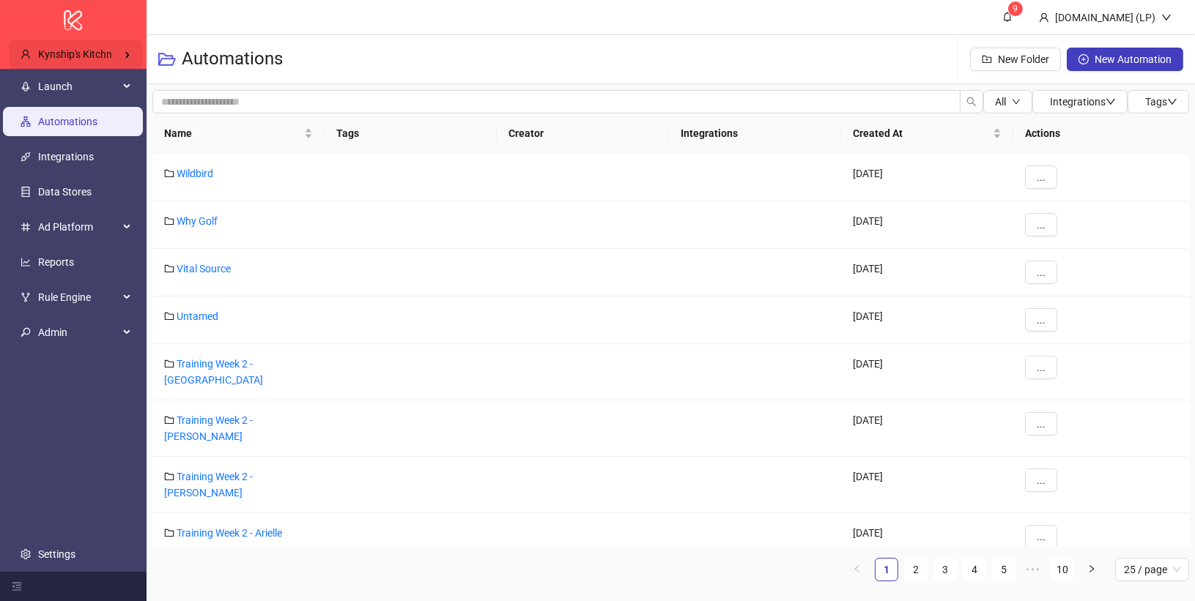
click at [102, 61] on div "Kynship's Kitchn" at bounding box center [76, 54] width 134 height 29
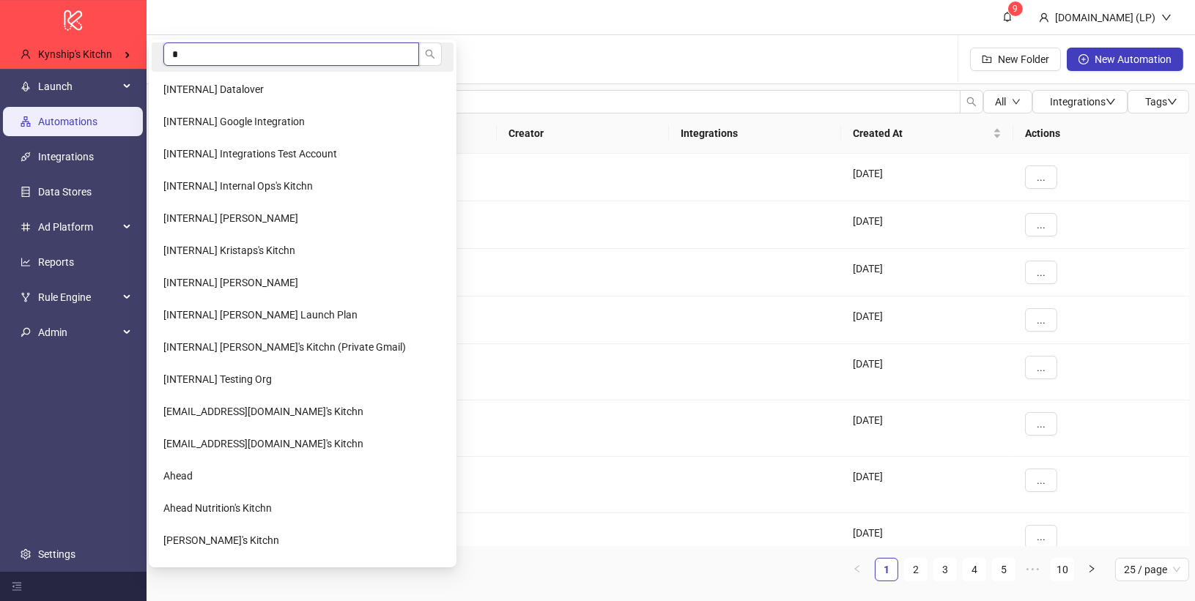
click at [198, 53] on input "*" at bounding box center [291, 53] width 256 height 23
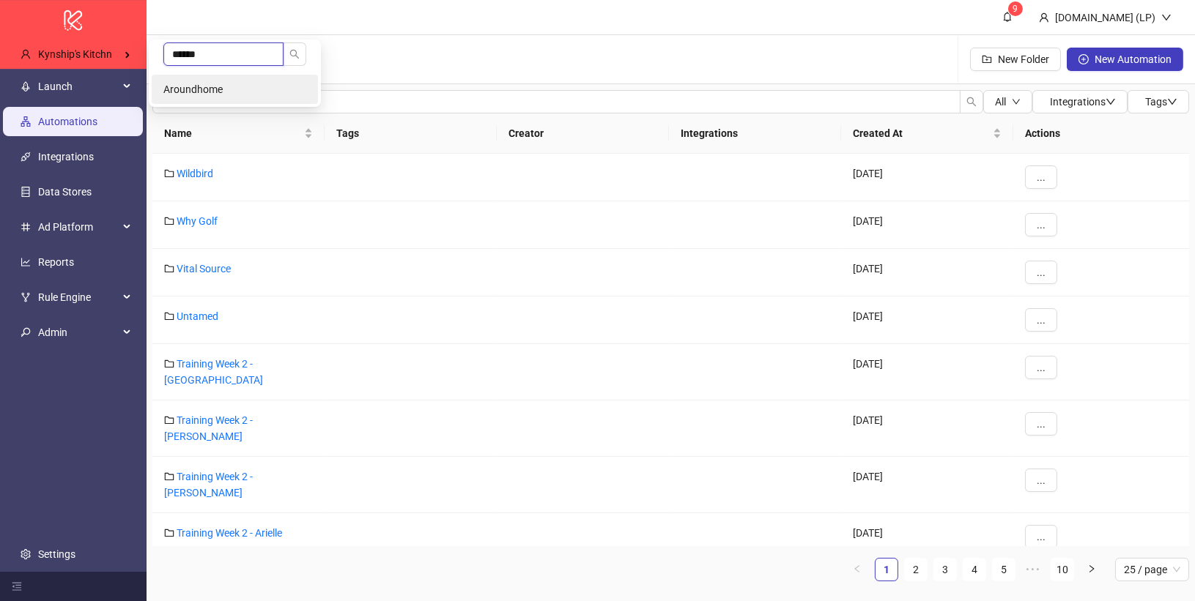
type input "******"
click at [214, 89] on span "Aroundhome" at bounding box center [192, 89] width 59 height 12
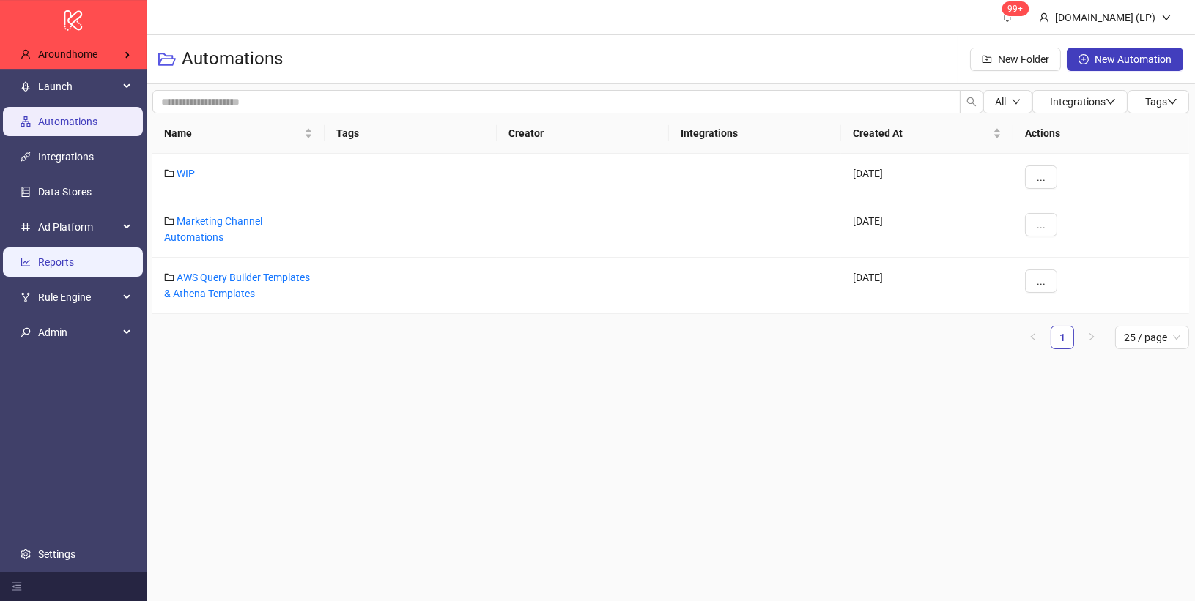
click at [74, 268] on link "Reports" at bounding box center [56, 262] width 36 height 12
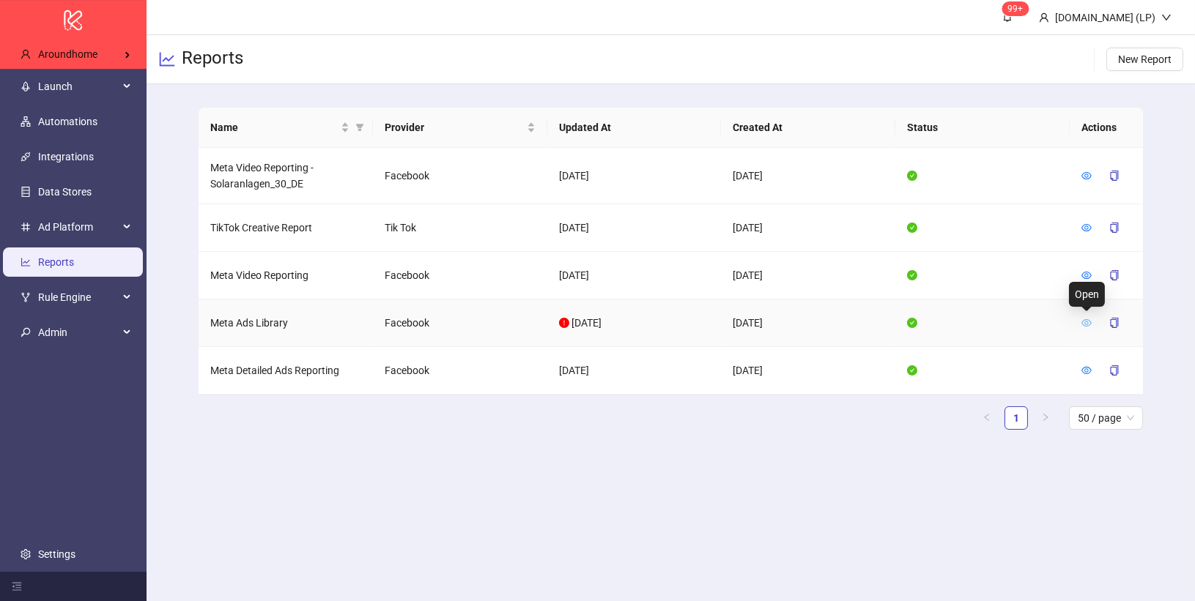
click at [1087, 323] on icon "eye" at bounding box center [1086, 323] width 10 height 10
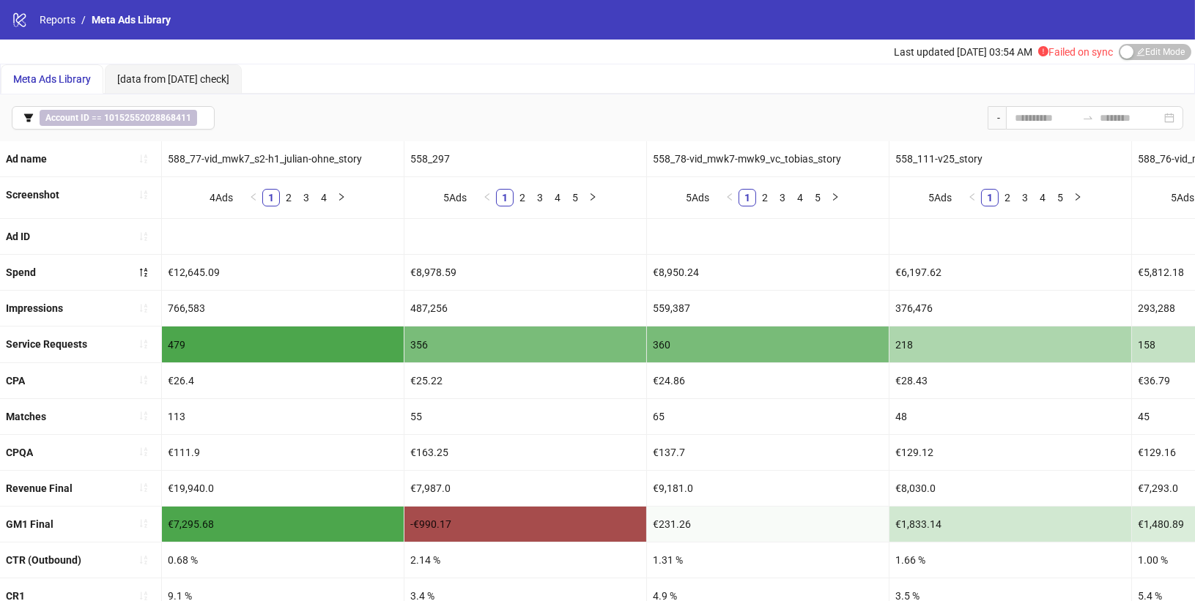
click at [1140, 53] on span "Edit Mode Edit Mode" at bounding box center [1154, 52] width 73 height 16
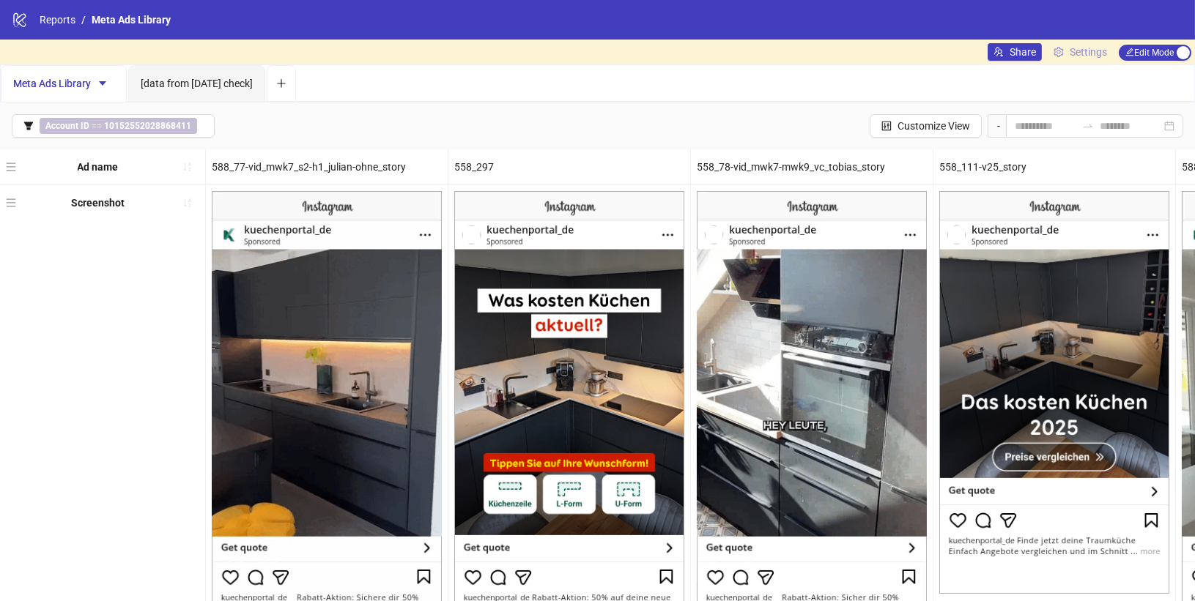
click at [1103, 59] on span "Settings" at bounding box center [1087, 52] width 37 height 16
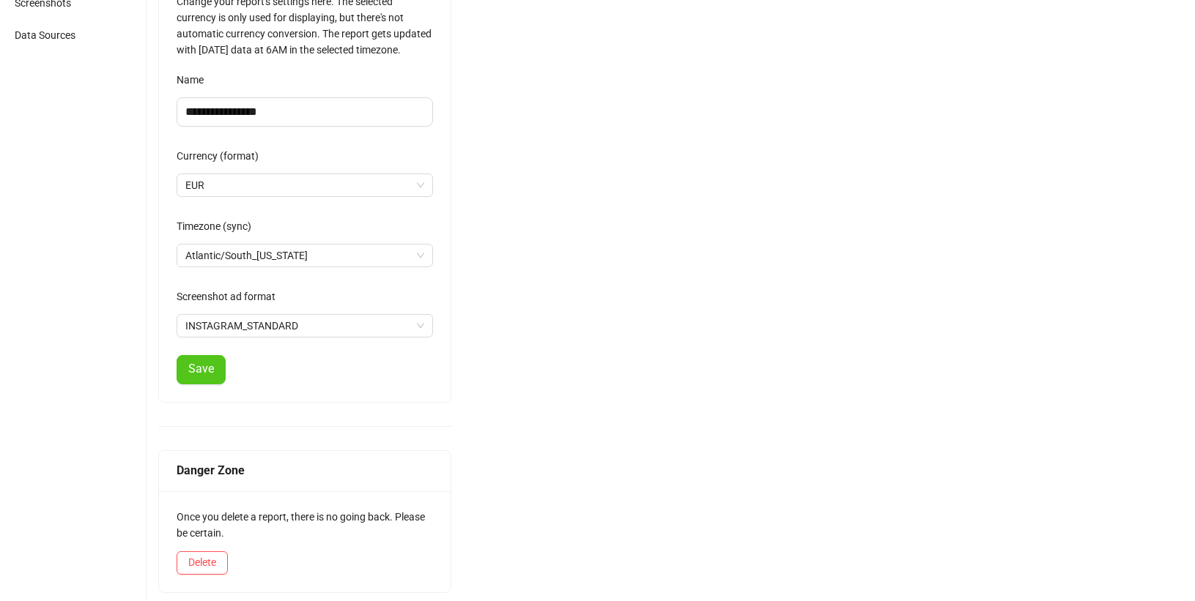
scroll to position [184, 0]
click at [394, 244] on span "Atlantic/South_[US_STATE]" at bounding box center [304, 255] width 239 height 22
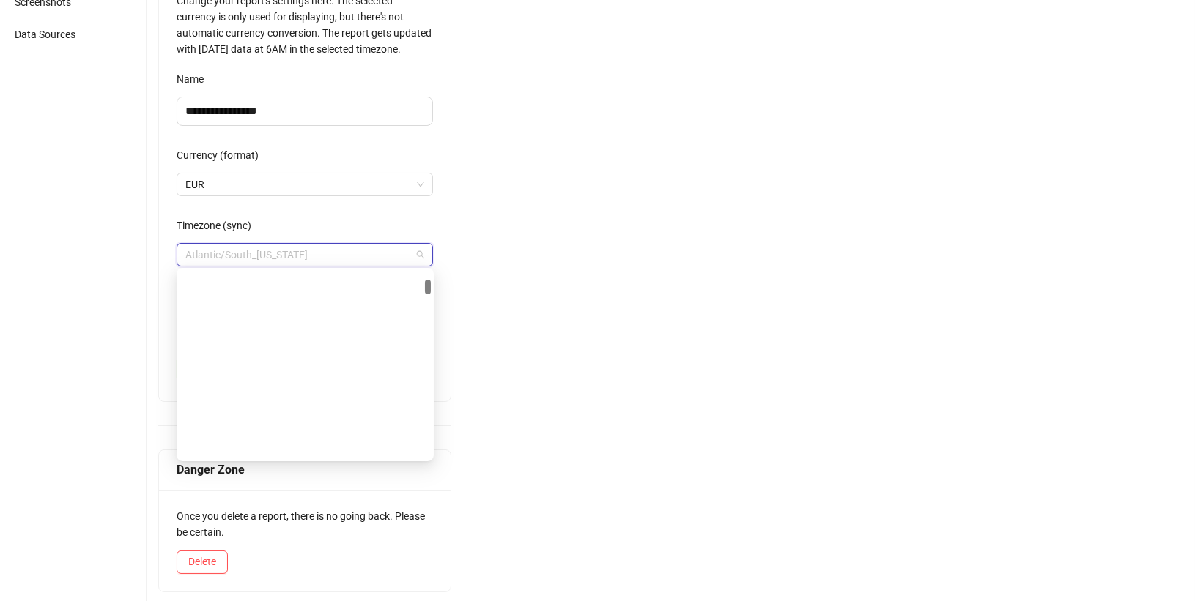
scroll to position [0, 0]
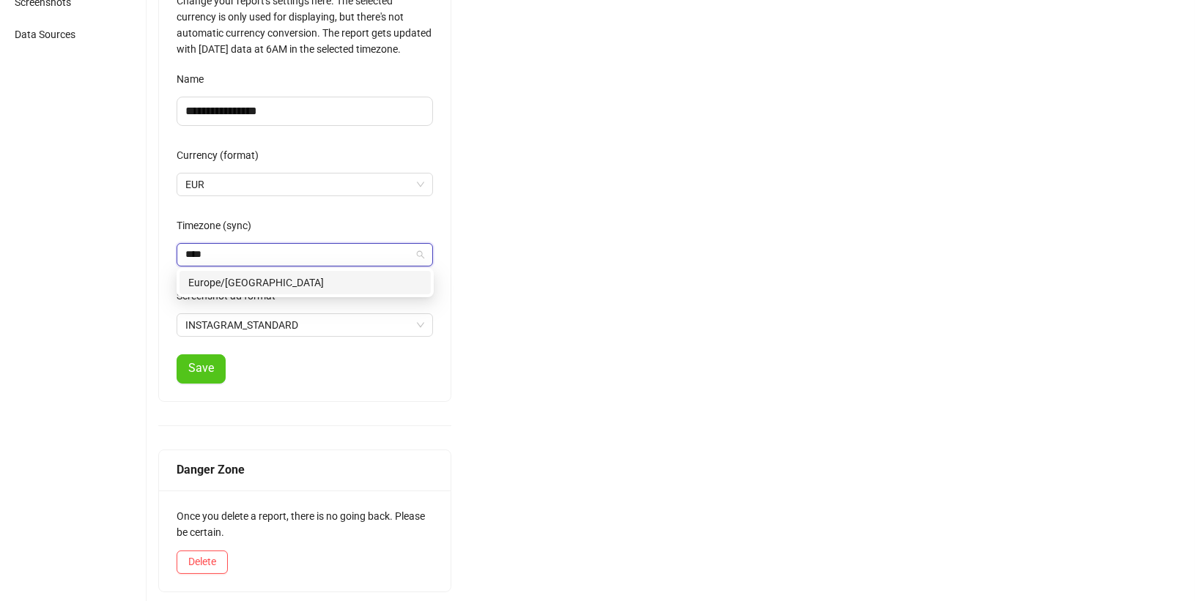
type input "****"
click at [265, 269] on div "[GEOGRAPHIC_DATA]/[GEOGRAPHIC_DATA] [GEOGRAPHIC_DATA]/[GEOGRAPHIC_DATA]" at bounding box center [305, 282] width 257 height 29
click at [261, 276] on div "Europe/[GEOGRAPHIC_DATA]" at bounding box center [305, 283] width 234 height 16
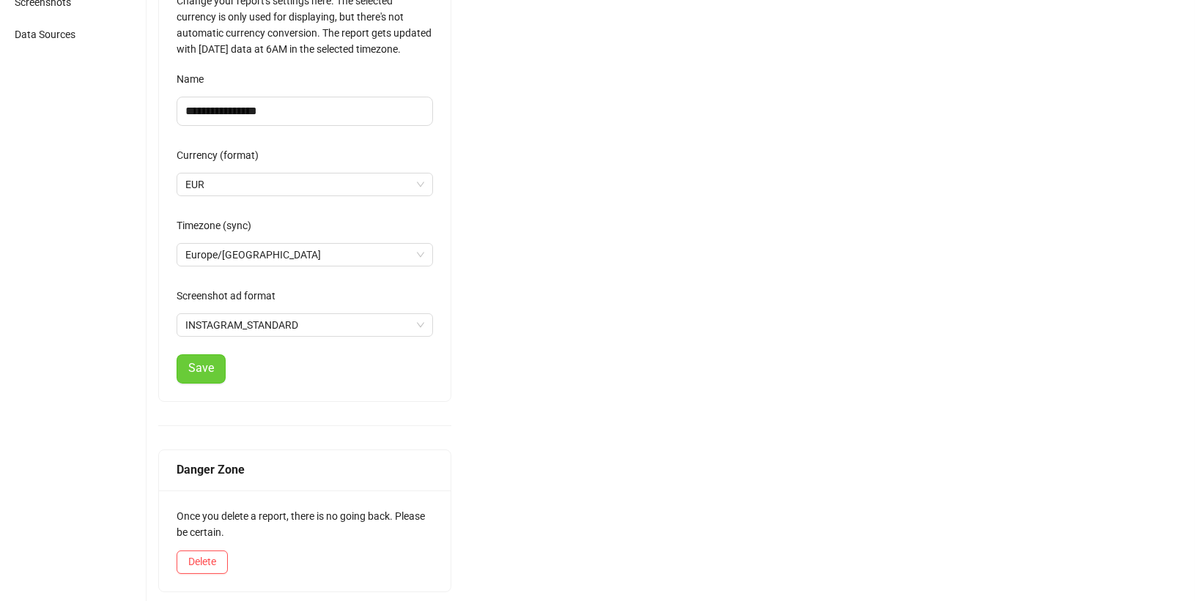
click at [201, 382] on button "Save" at bounding box center [201, 368] width 49 height 29
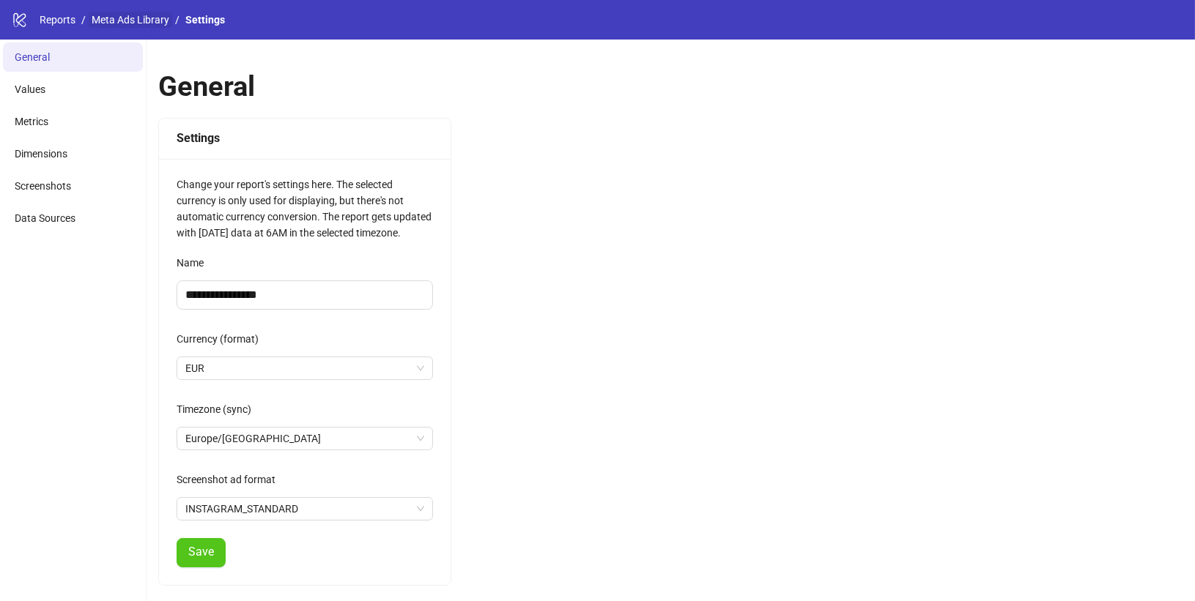
click at [136, 21] on link "Meta Ads Library" at bounding box center [130, 20] width 83 height 16
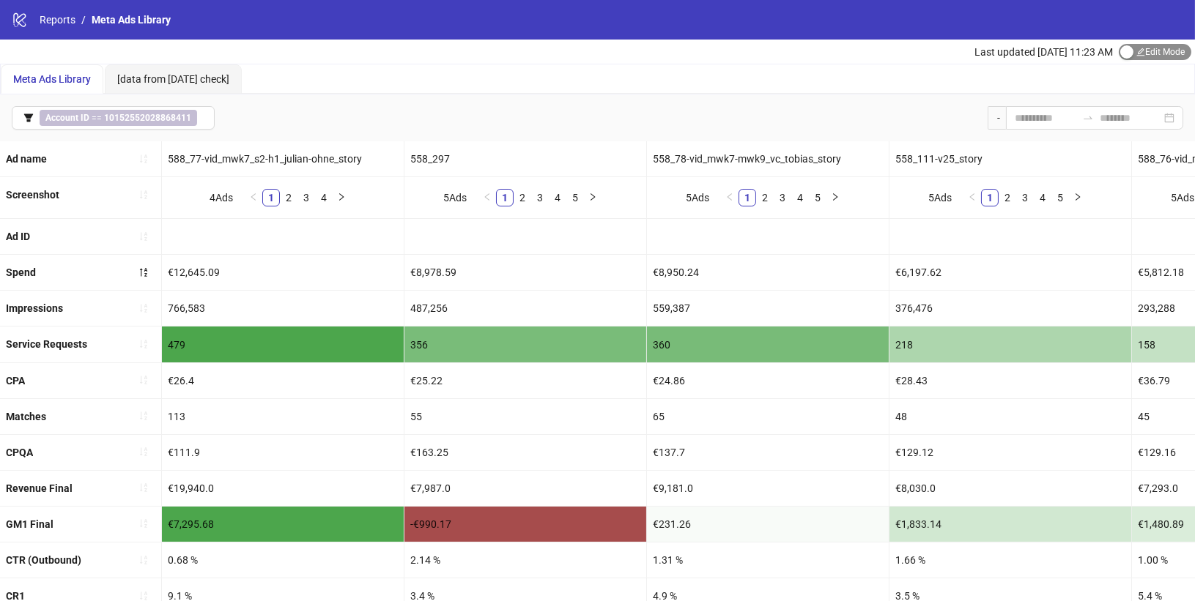
click at [1173, 58] on span "Edit Mode Edit Mode" at bounding box center [1154, 52] width 73 height 16
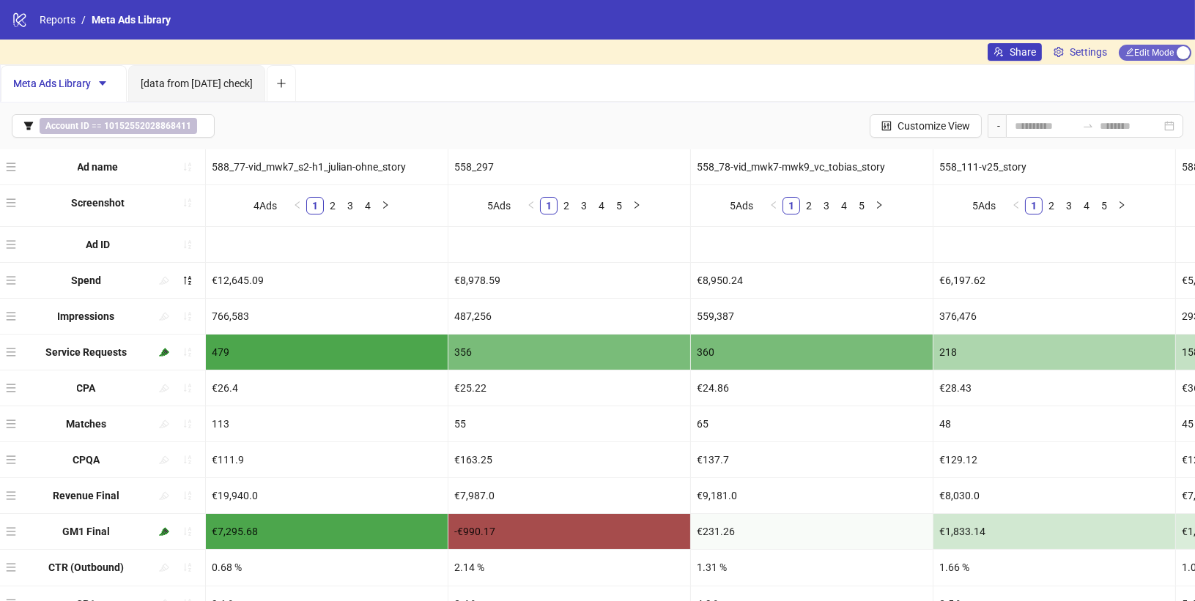
click at [1173, 58] on span "Edit Mode Edit Mode" at bounding box center [1154, 53] width 73 height 16
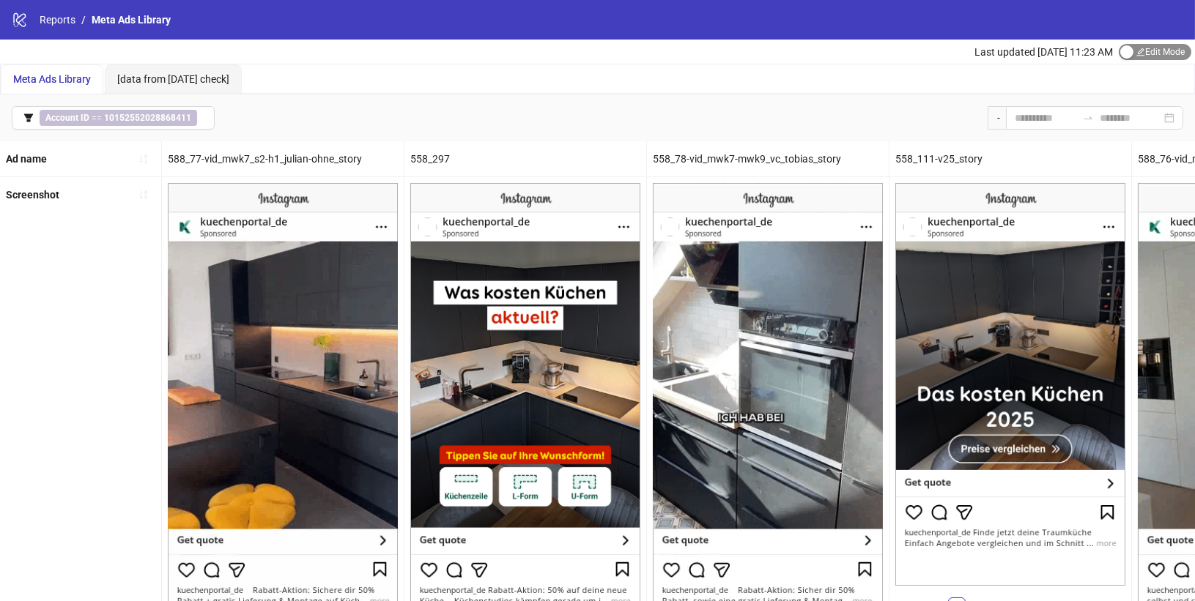
click at [1149, 53] on span "Edit Mode Edit Mode" at bounding box center [1154, 52] width 73 height 16
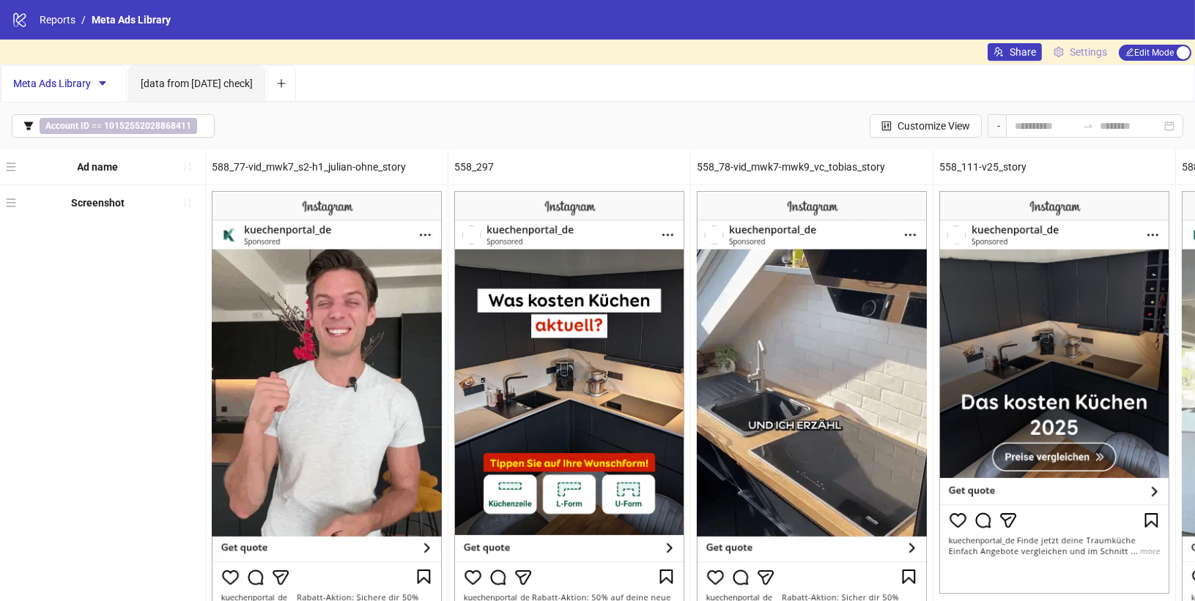
click at [1102, 53] on span "Settings" at bounding box center [1087, 52] width 37 height 16
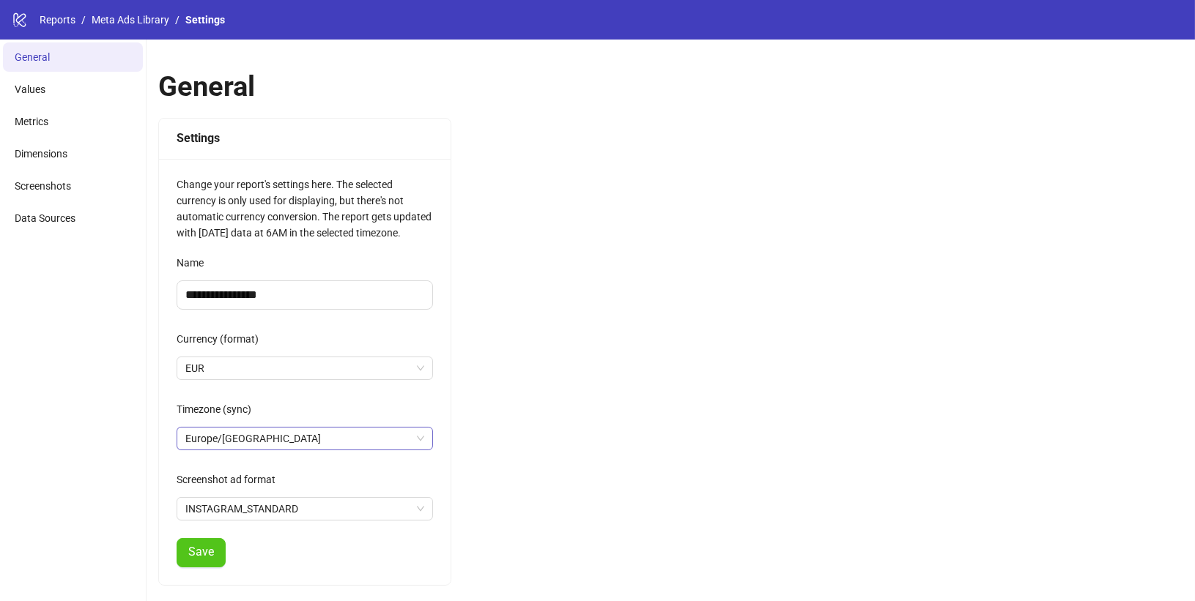
click at [312, 429] on span "Europe/Berlin" at bounding box center [304, 439] width 239 height 22
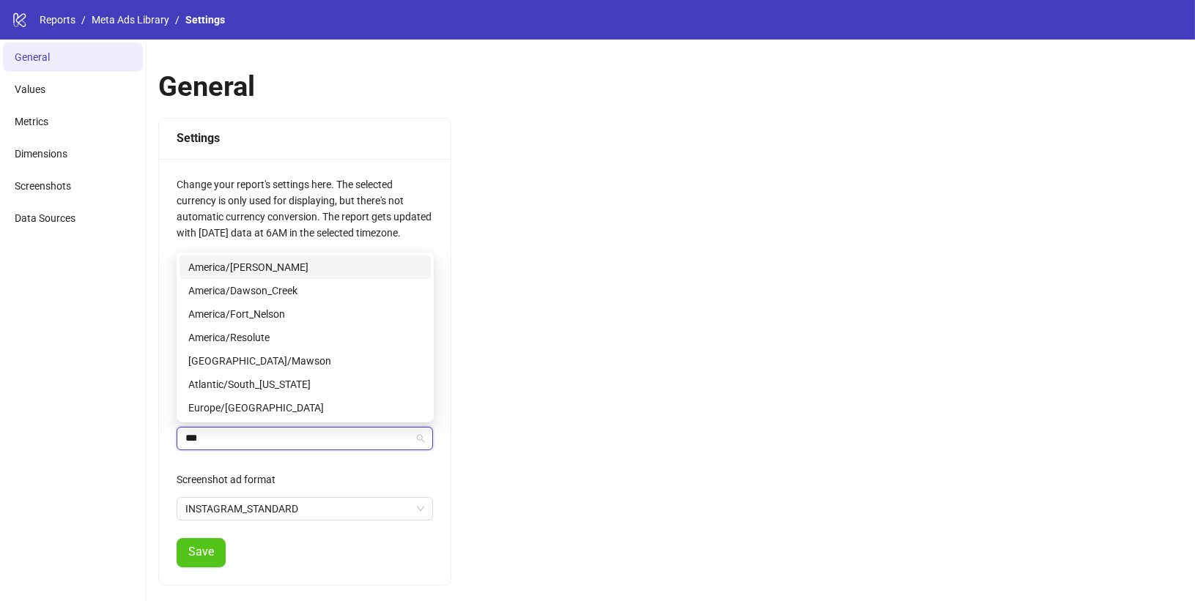
type input "****"
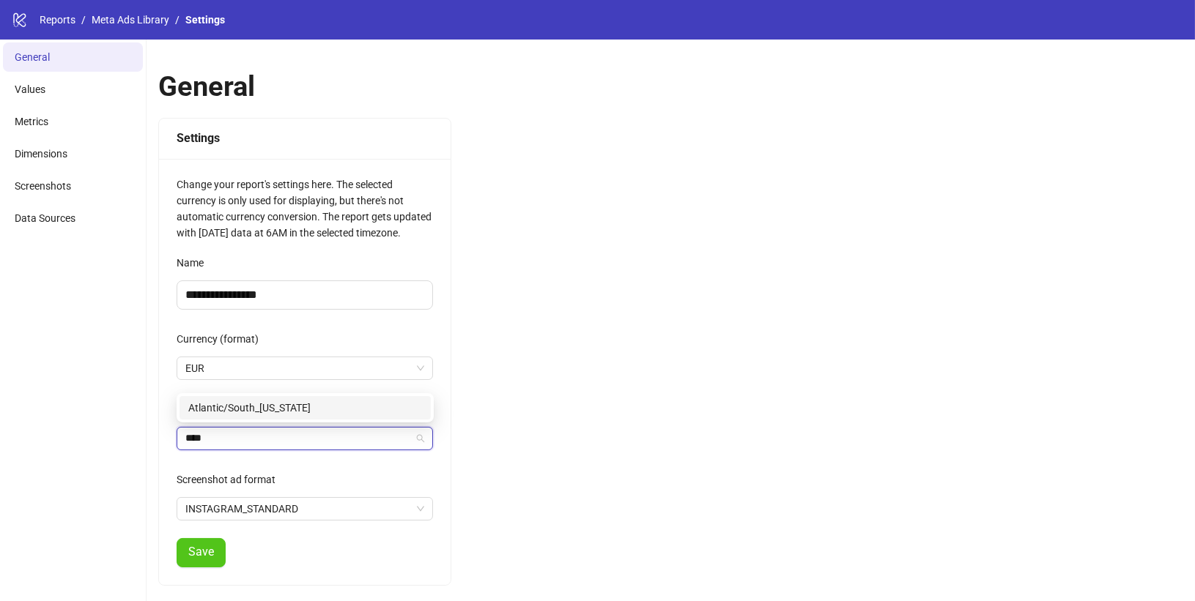
click at [278, 413] on div "Atlantic/South_[US_STATE]" at bounding box center [305, 408] width 234 height 16
click at [204, 552] on span "Save" at bounding box center [201, 552] width 26 height 13
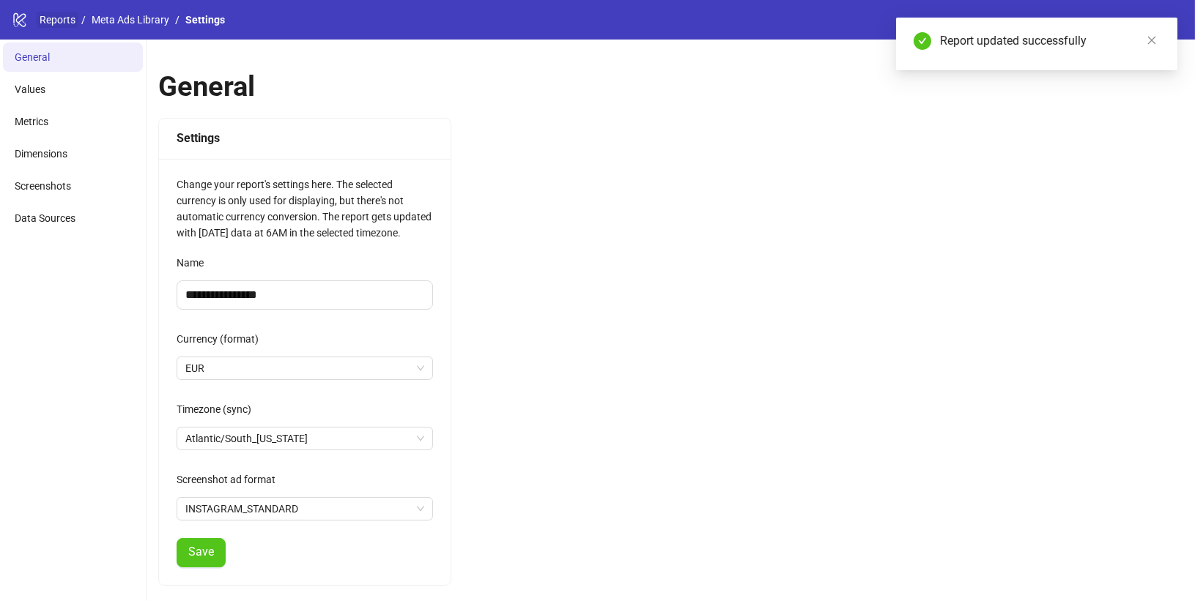
click at [69, 21] on link "Reports" at bounding box center [58, 20] width 42 height 16
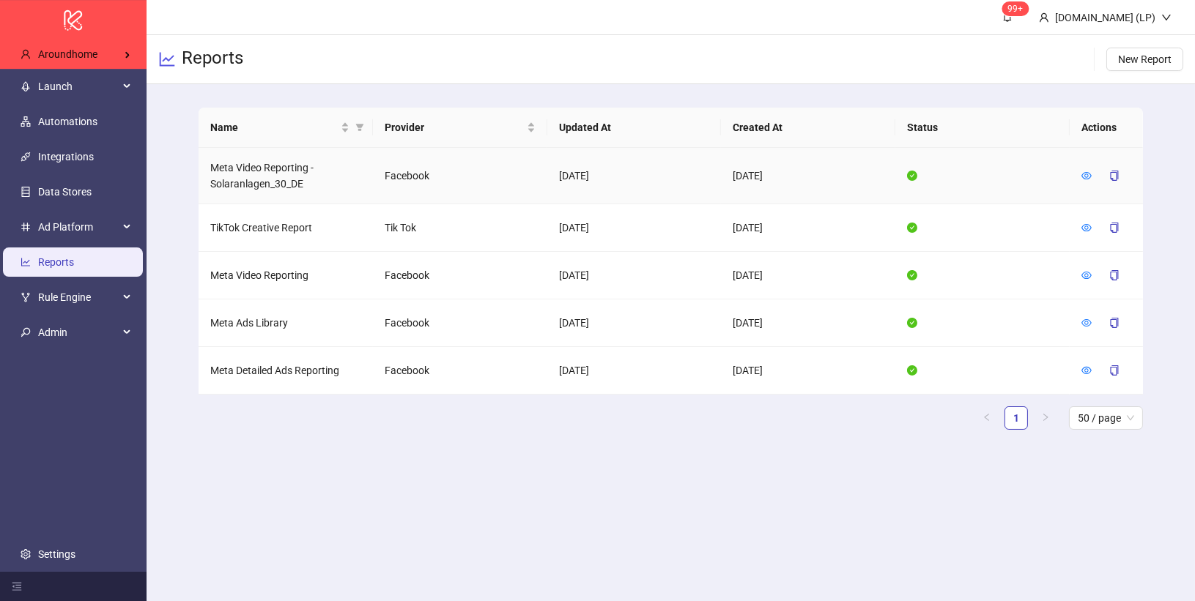
click at [1080, 169] on td at bounding box center [1105, 176] width 73 height 56
click at [1084, 175] on icon "eye" at bounding box center [1086, 176] width 10 height 10
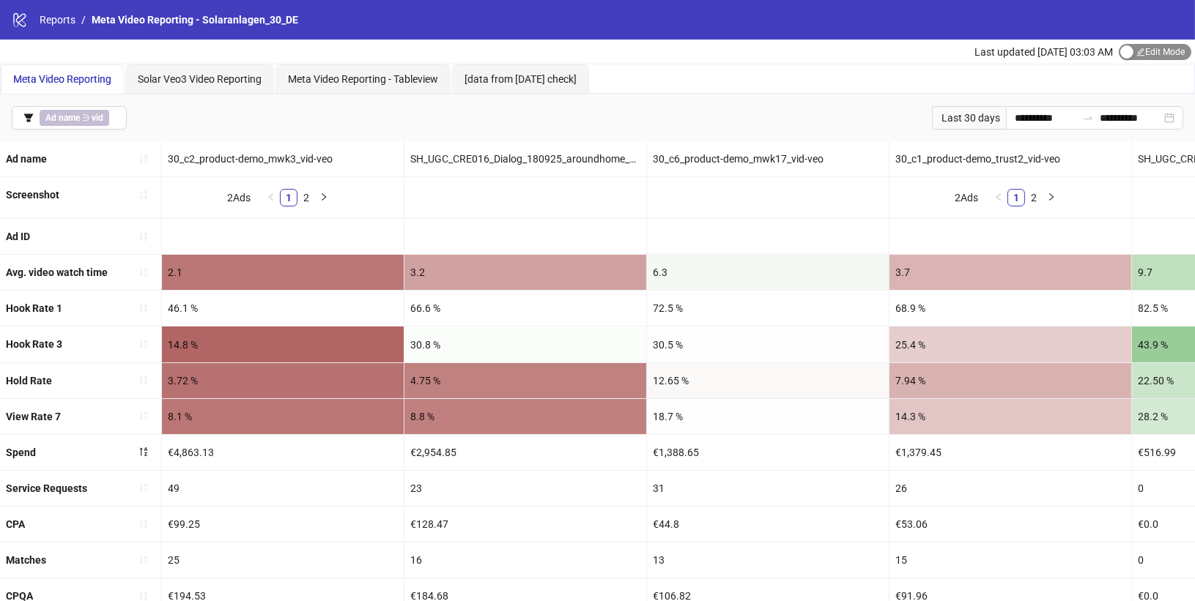
click at [1137, 59] on span "Edit Mode Edit Mode" at bounding box center [1154, 52] width 73 height 16
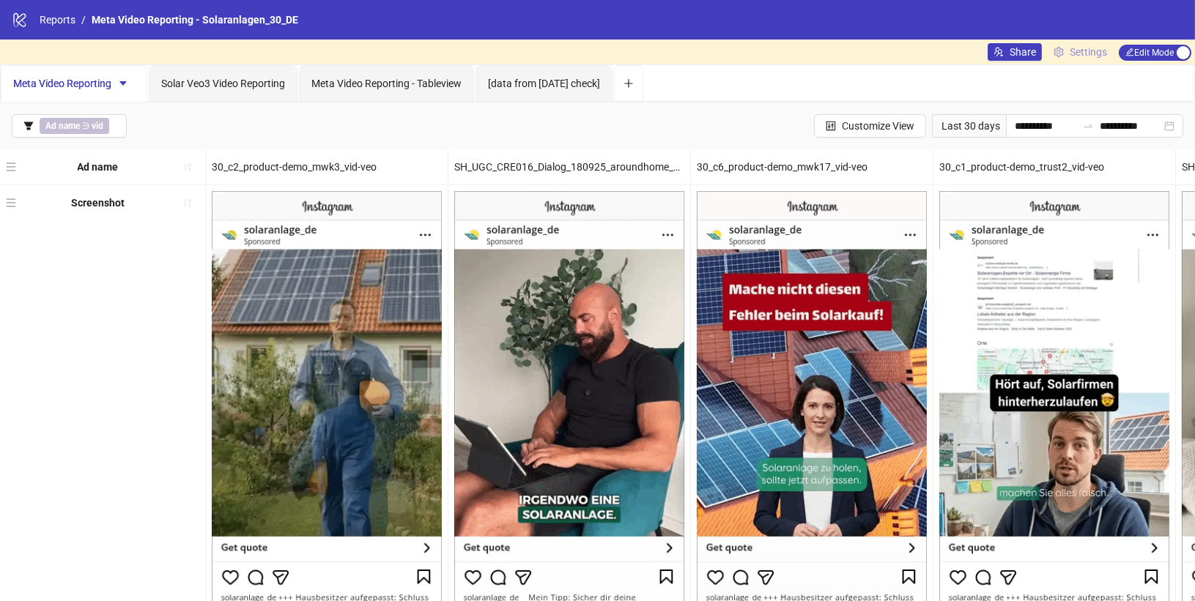
click at [1097, 44] on span "Settings" at bounding box center [1087, 52] width 37 height 16
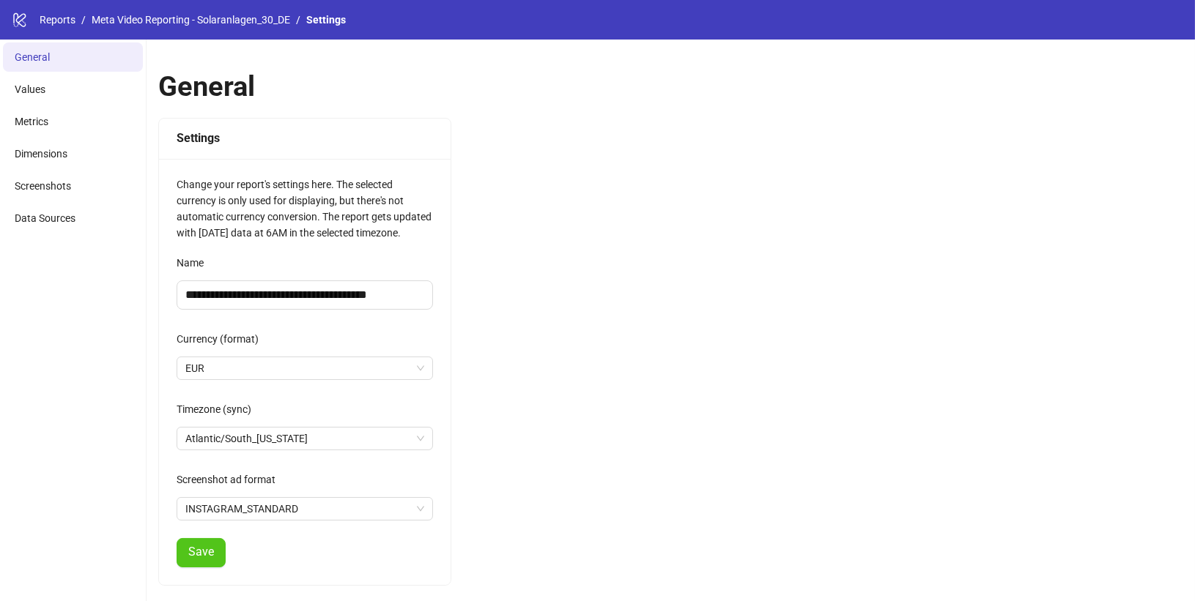
click at [32, 17] on nav "Reports / Meta Video Reporting - Solaranlagen_30_DE / Settings" at bounding box center [187, 20] width 318 height 16
click at [38, 17] on link "Reports" at bounding box center [58, 20] width 42 height 16
